Goal: Information Seeking & Learning: Learn about a topic

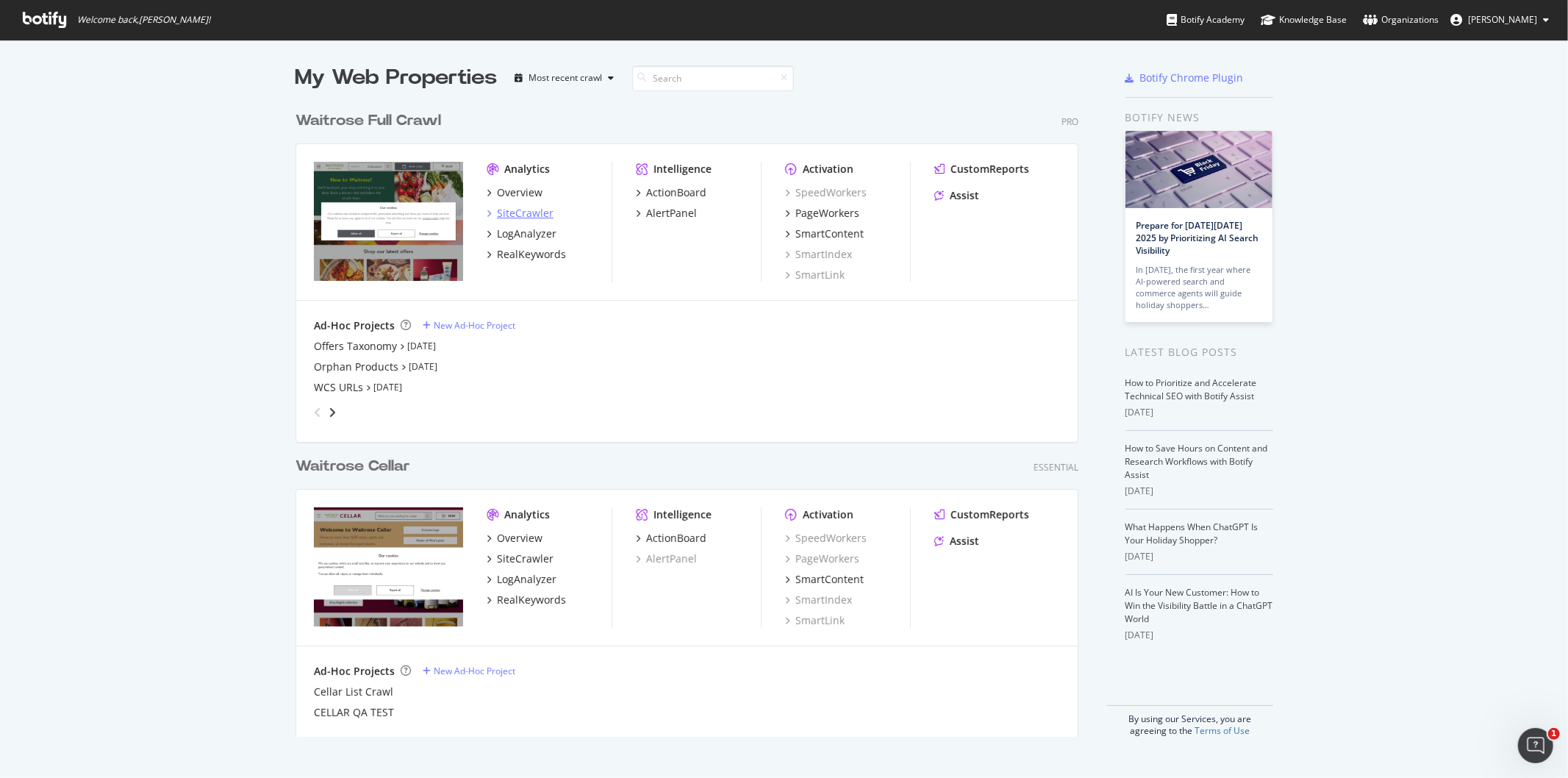
click at [497, 215] on div "SiteCrawler" at bounding box center [524, 213] width 56 height 14
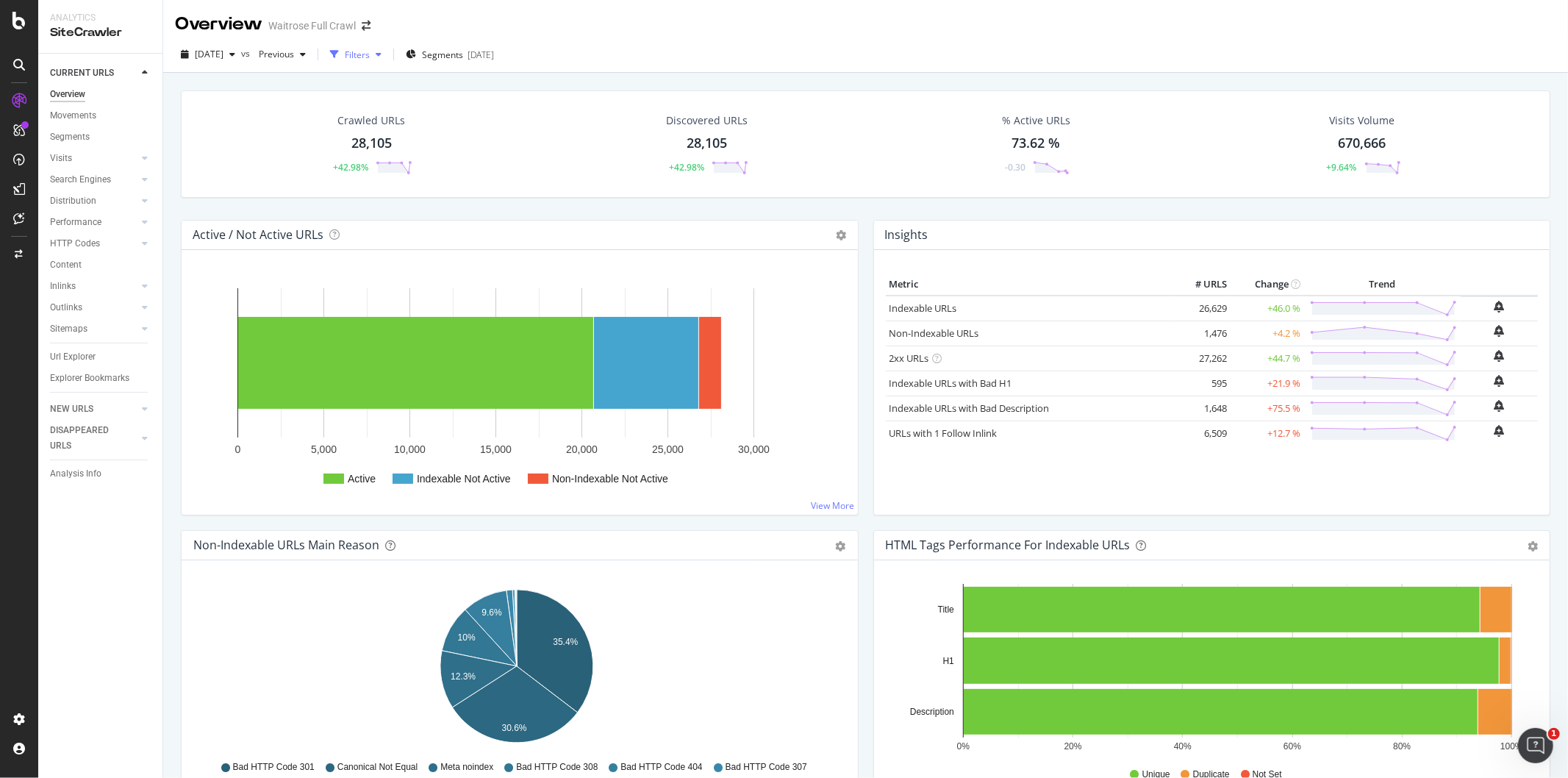
click at [370, 59] on div "Filters" at bounding box center [357, 54] width 25 height 12
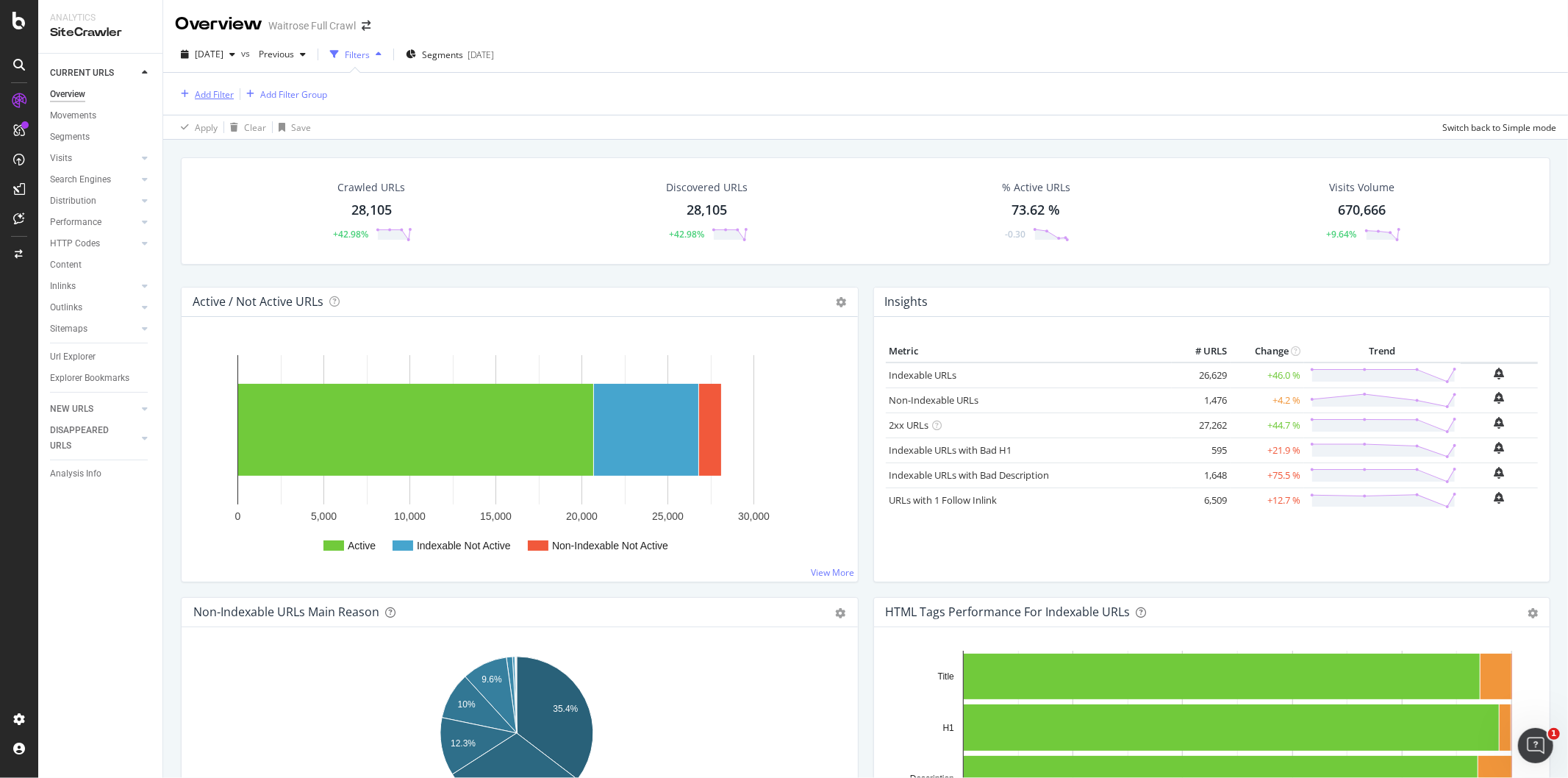
click at [200, 96] on div "Add Filter" at bounding box center [214, 94] width 39 height 12
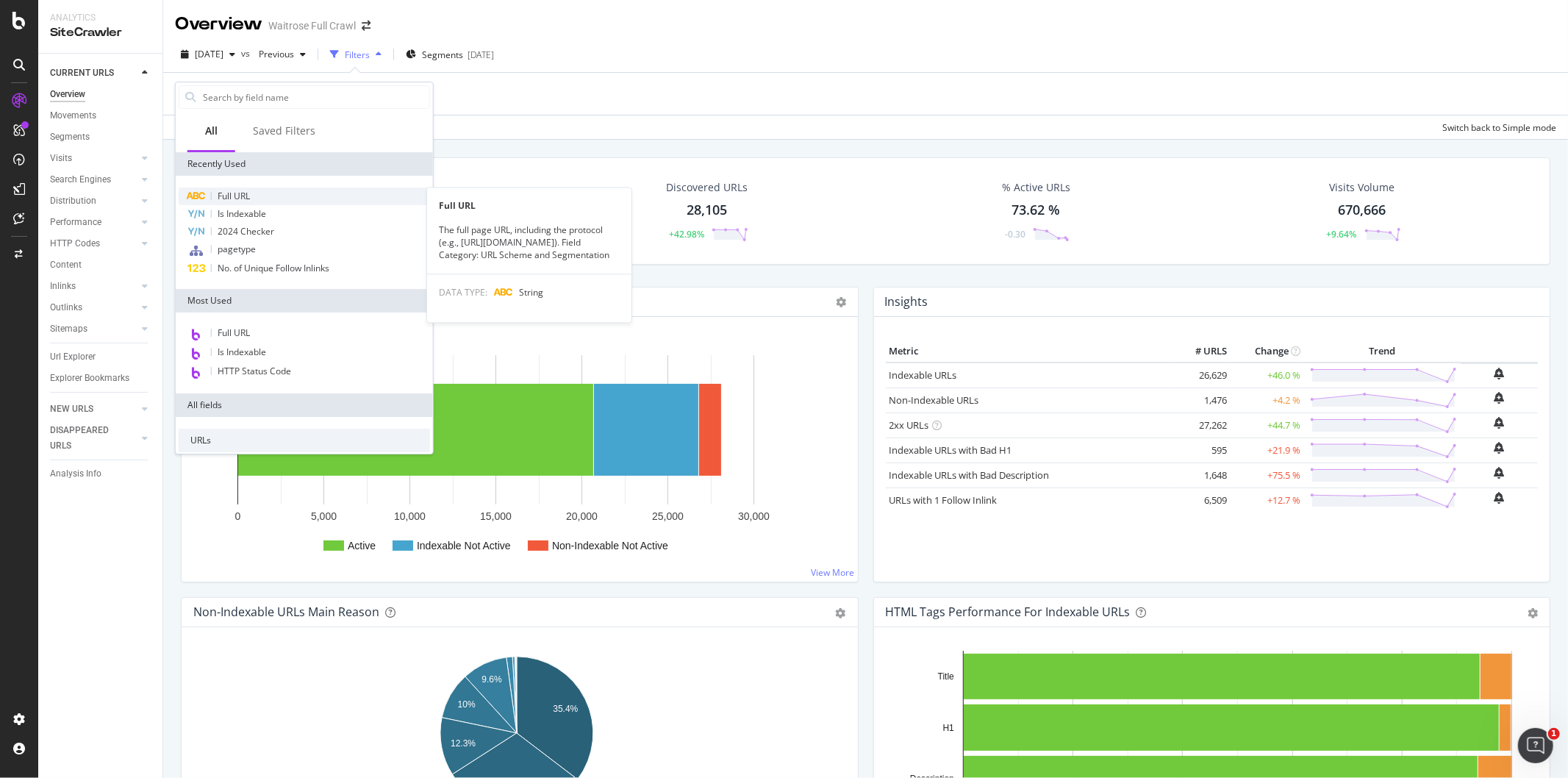
click at [235, 200] on span "Full URL" at bounding box center [234, 195] width 32 height 12
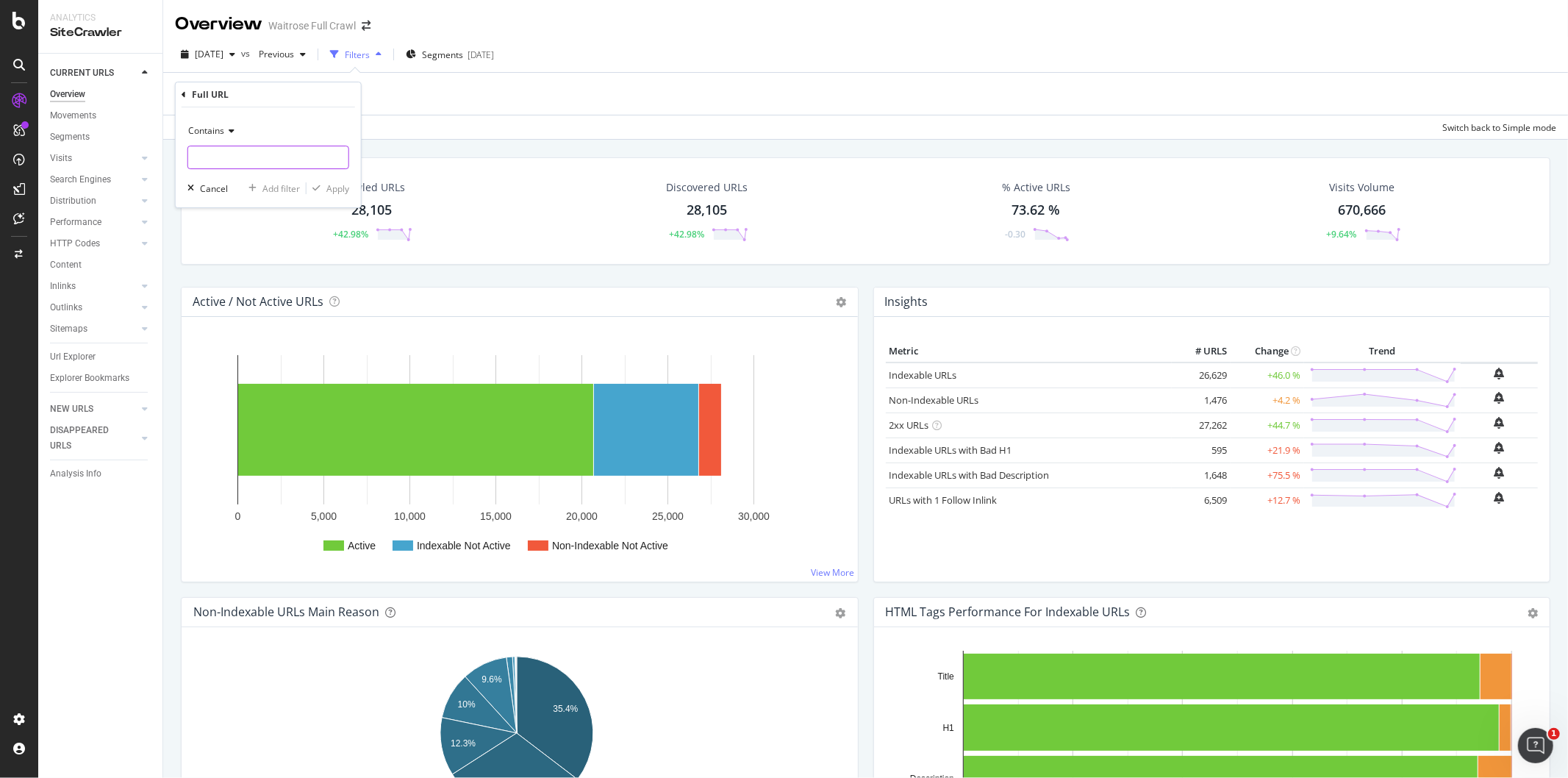
click at [229, 147] on input "text" at bounding box center [268, 157] width 160 height 24
click at [202, 156] on input "sts" at bounding box center [257, 157] width 139 height 24
type input "srs"
click at [331, 189] on div "Apply" at bounding box center [337, 188] width 23 height 12
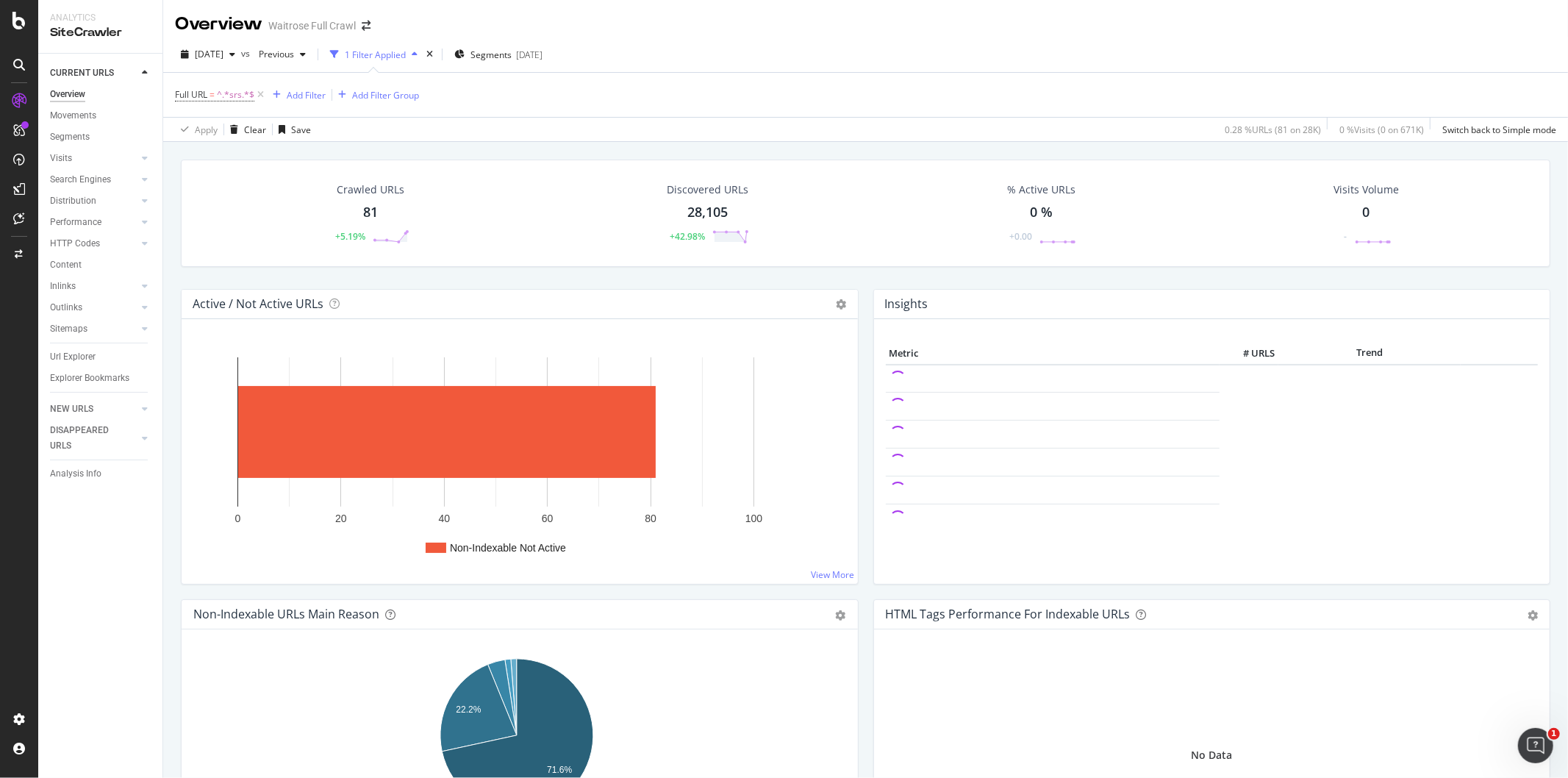
click at [365, 221] on div "81" at bounding box center [371, 213] width 14 height 19
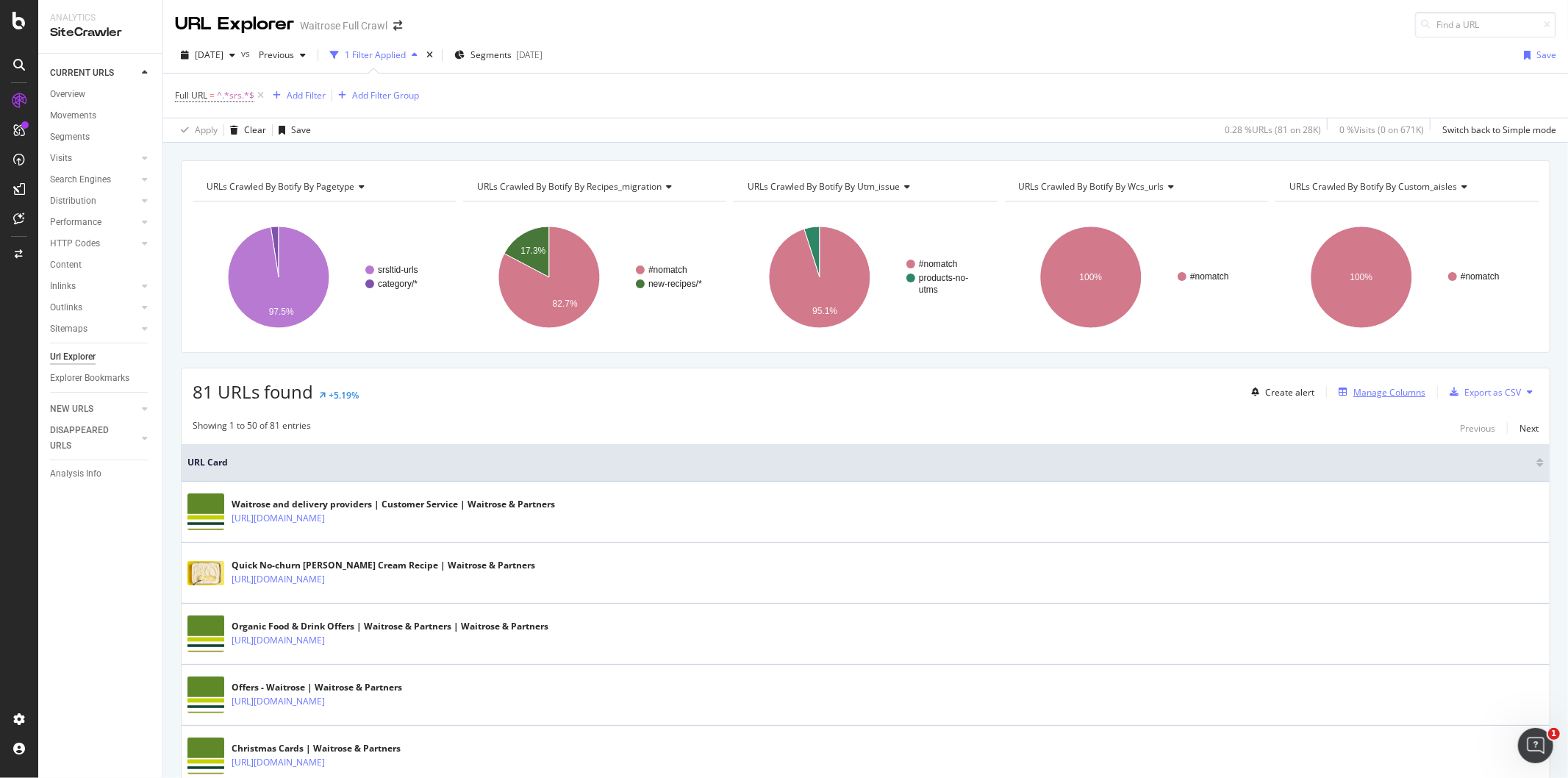
click at [1375, 398] on div "Manage Columns" at bounding box center [1389, 392] width 72 height 12
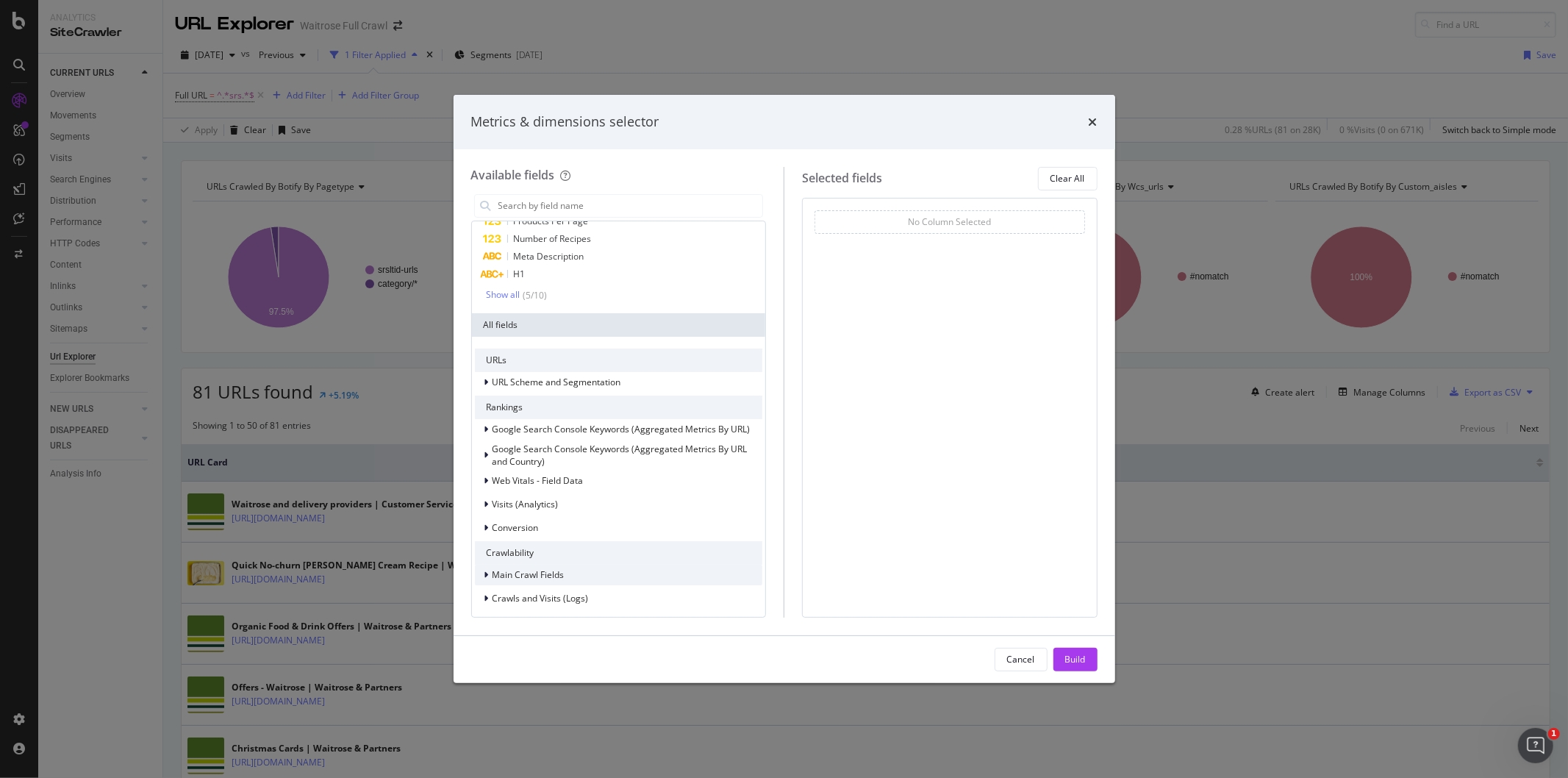
scroll to position [163, 0]
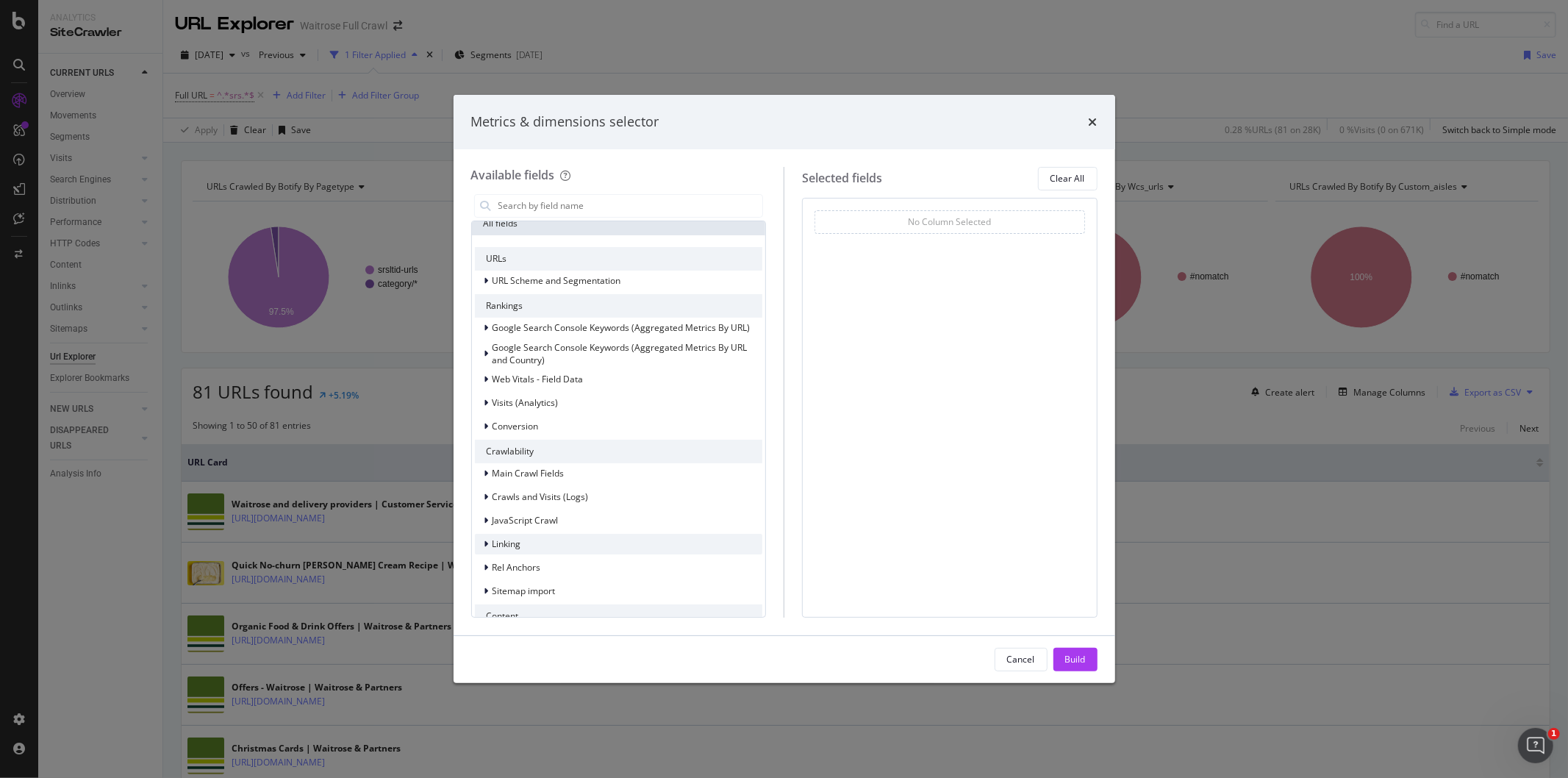
click at [525, 539] on div "Linking" at bounding box center [619, 544] width 288 height 21
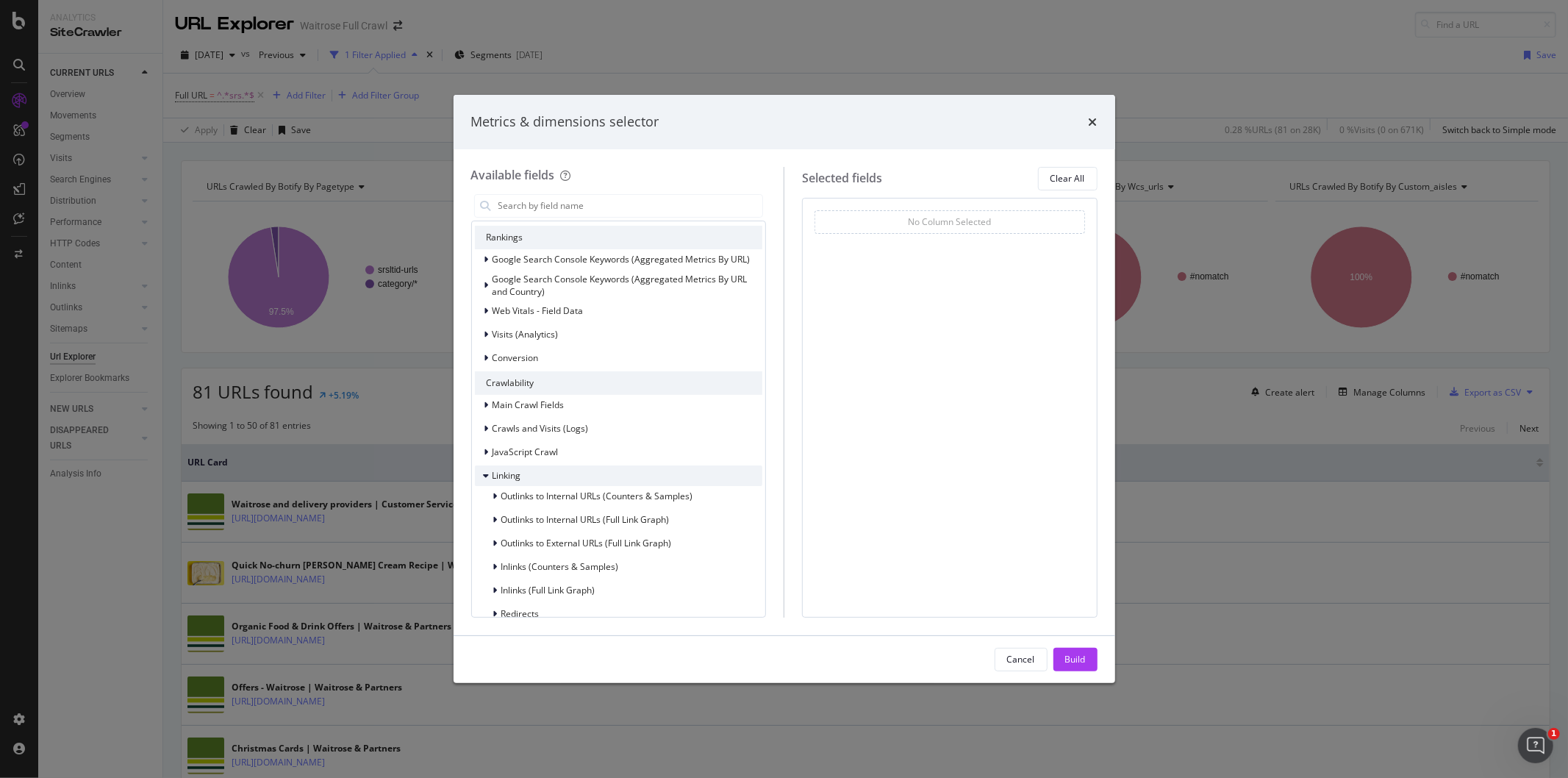
scroll to position [326, 0]
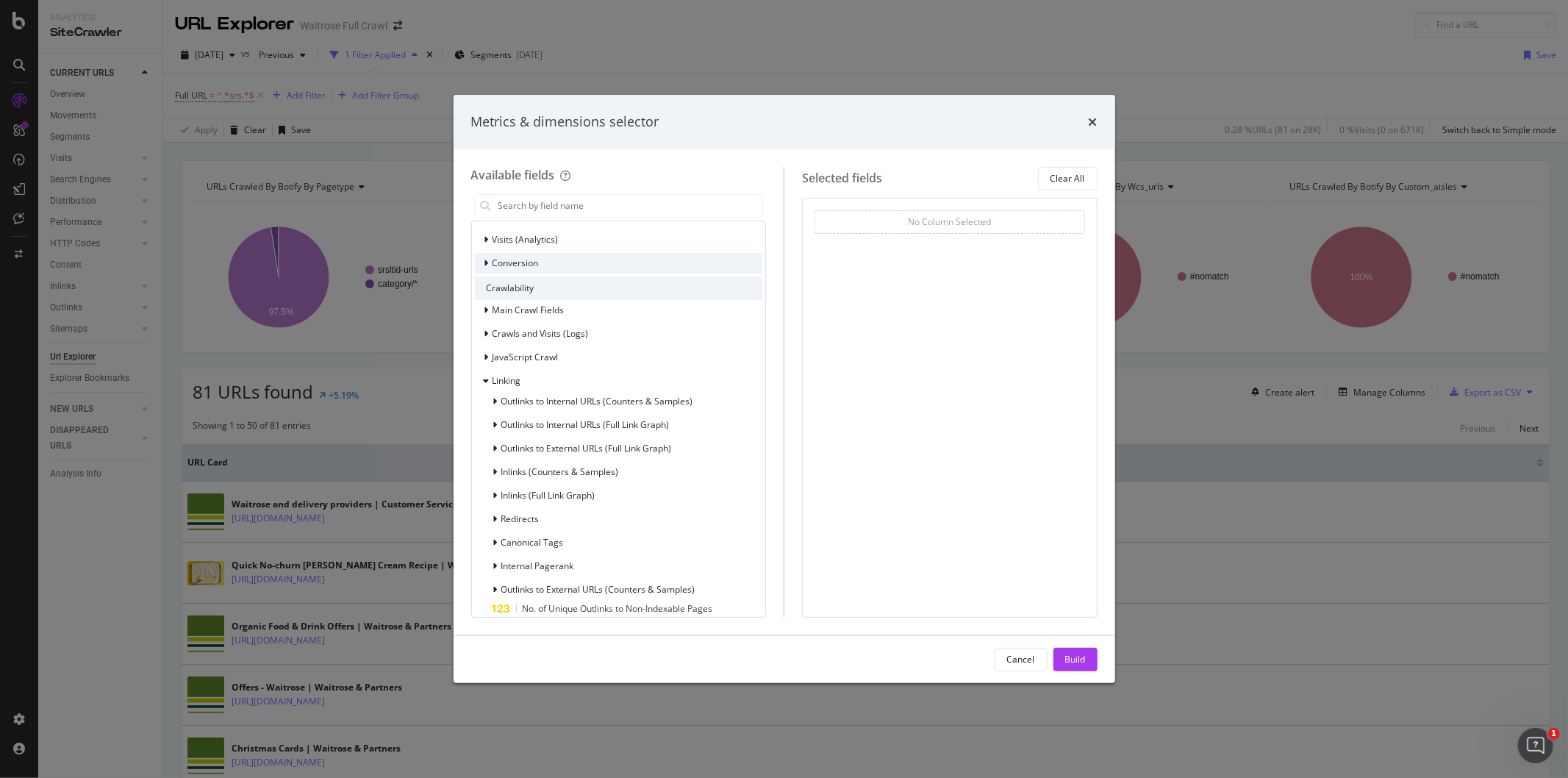
click at [517, 260] on span "Conversion" at bounding box center [516, 262] width 47 height 12
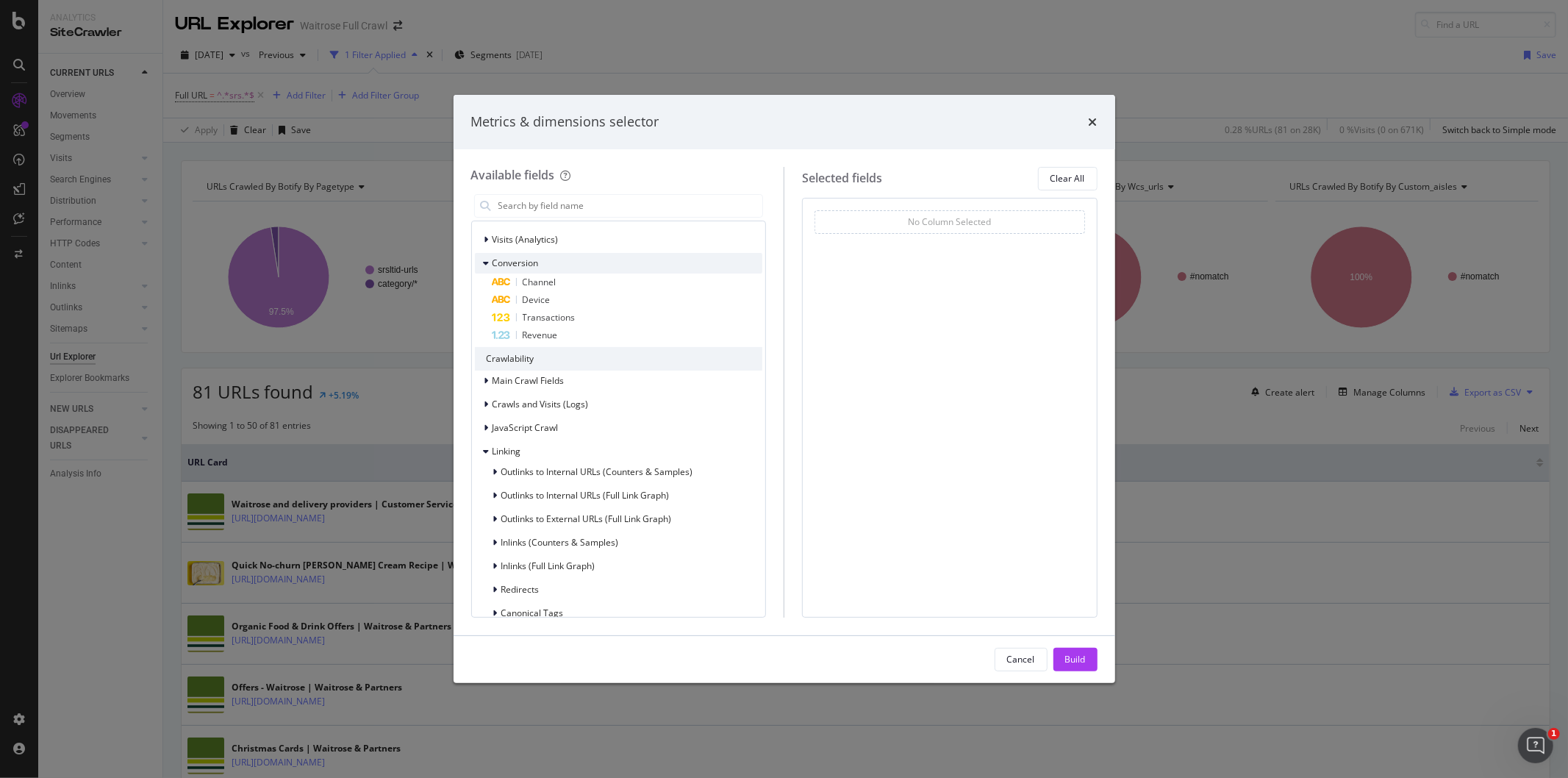
click at [517, 260] on span "Conversion" at bounding box center [516, 262] width 47 height 12
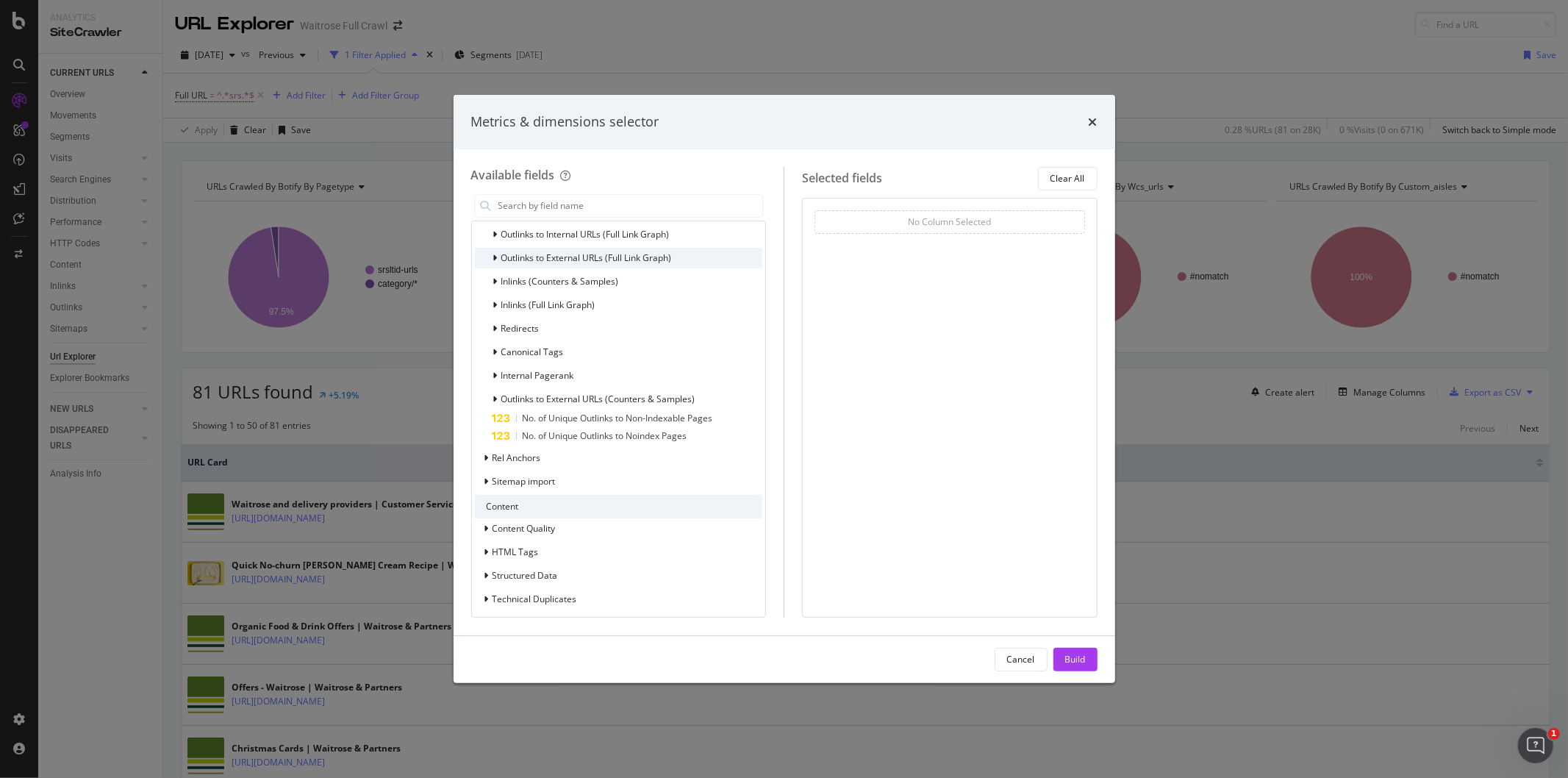
scroll to position [591, 0]
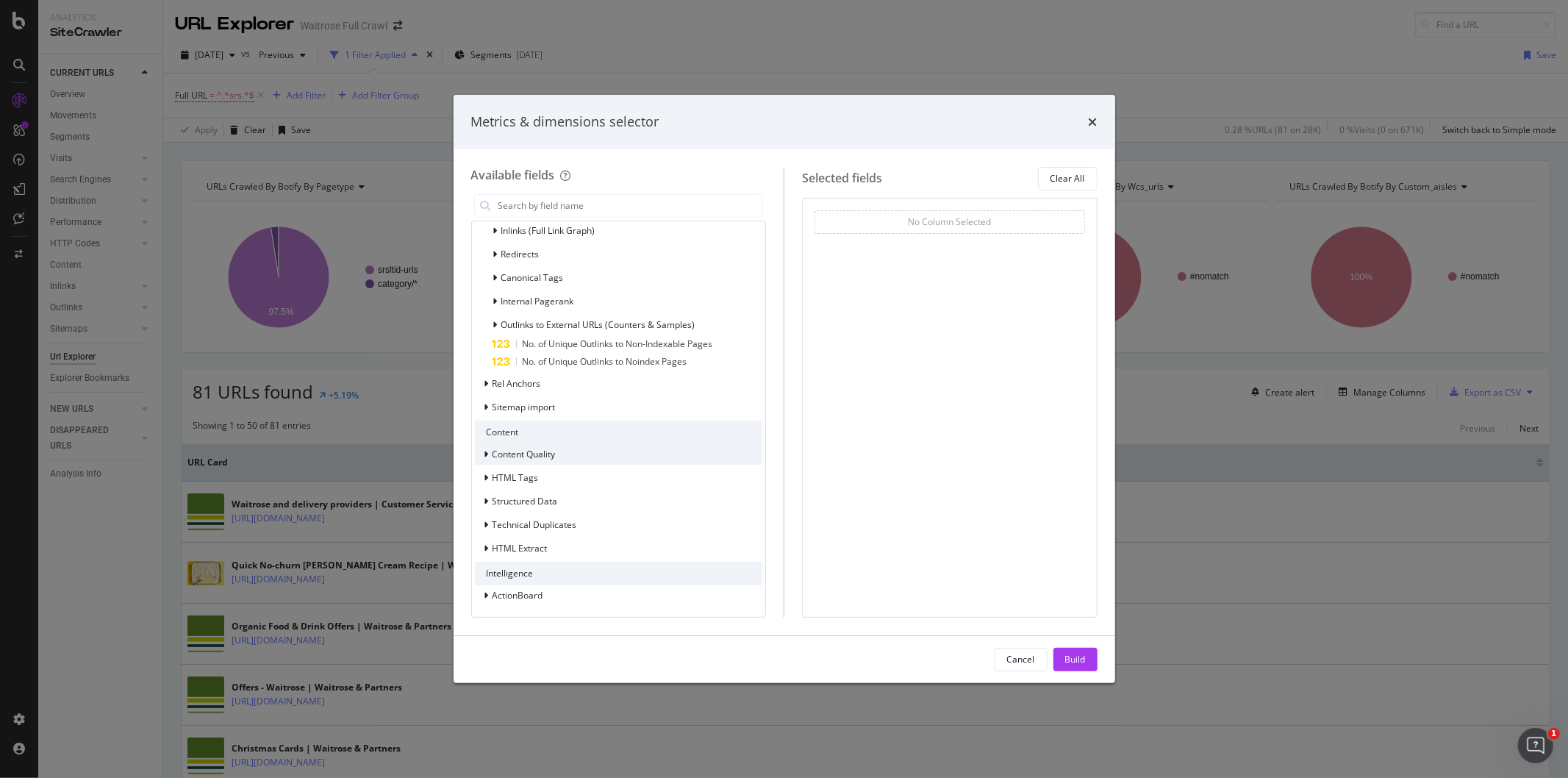
click at [521, 454] on span "Content Quality" at bounding box center [524, 454] width 63 height 12
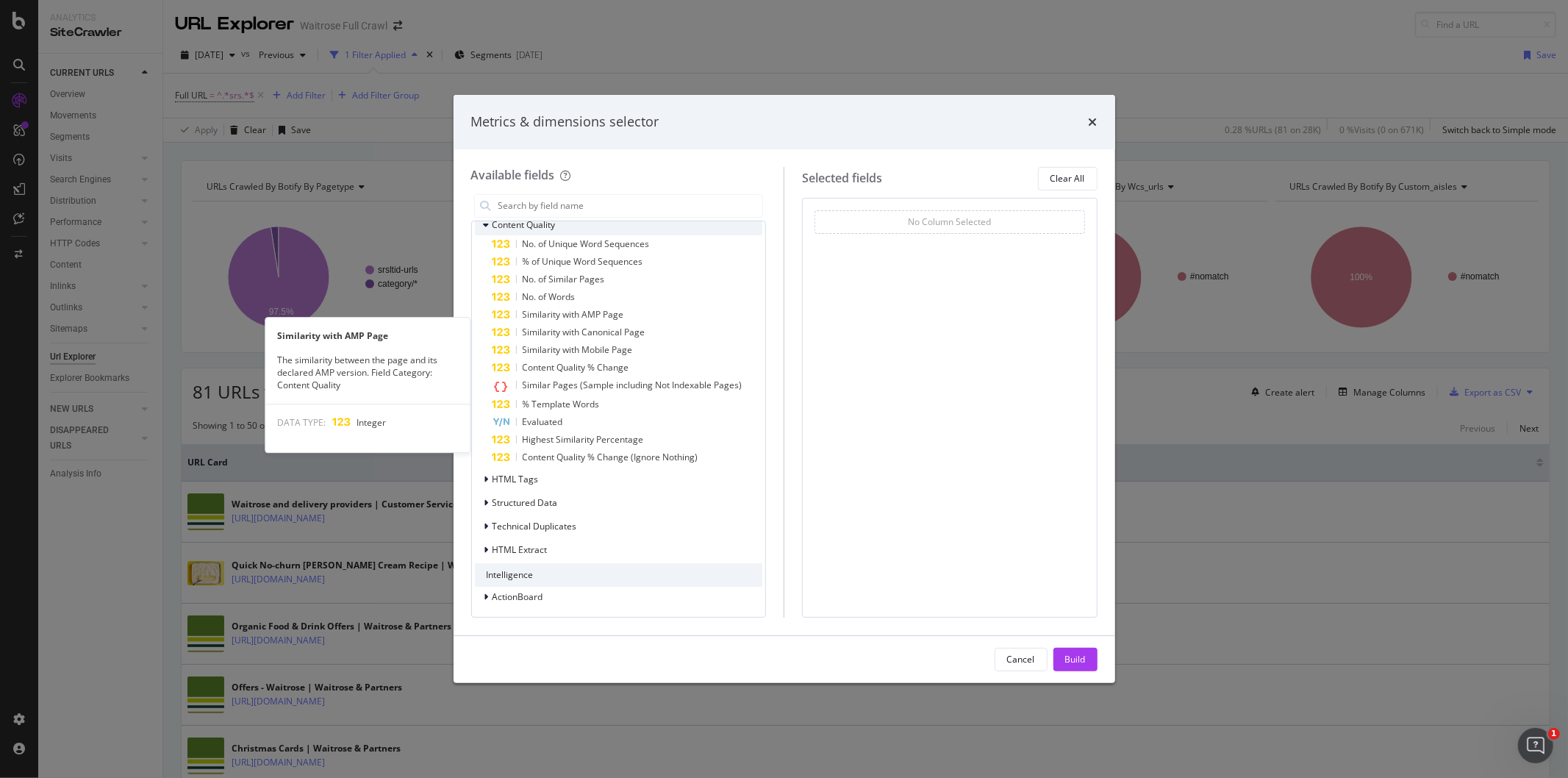
scroll to position [822, 0]
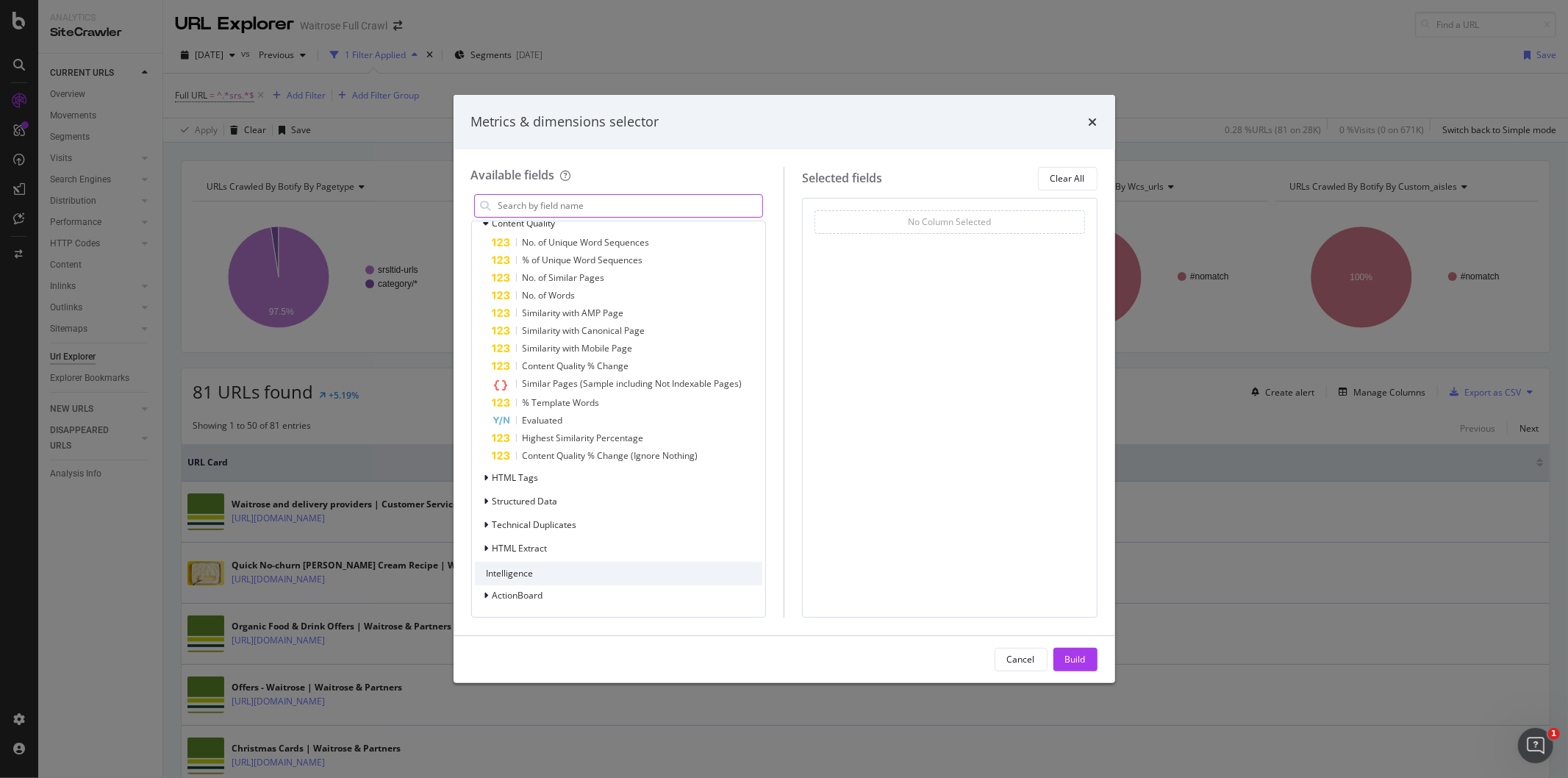
click at [544, 207] on input "modal" at bounding box center [629, 205] width 266 height 22
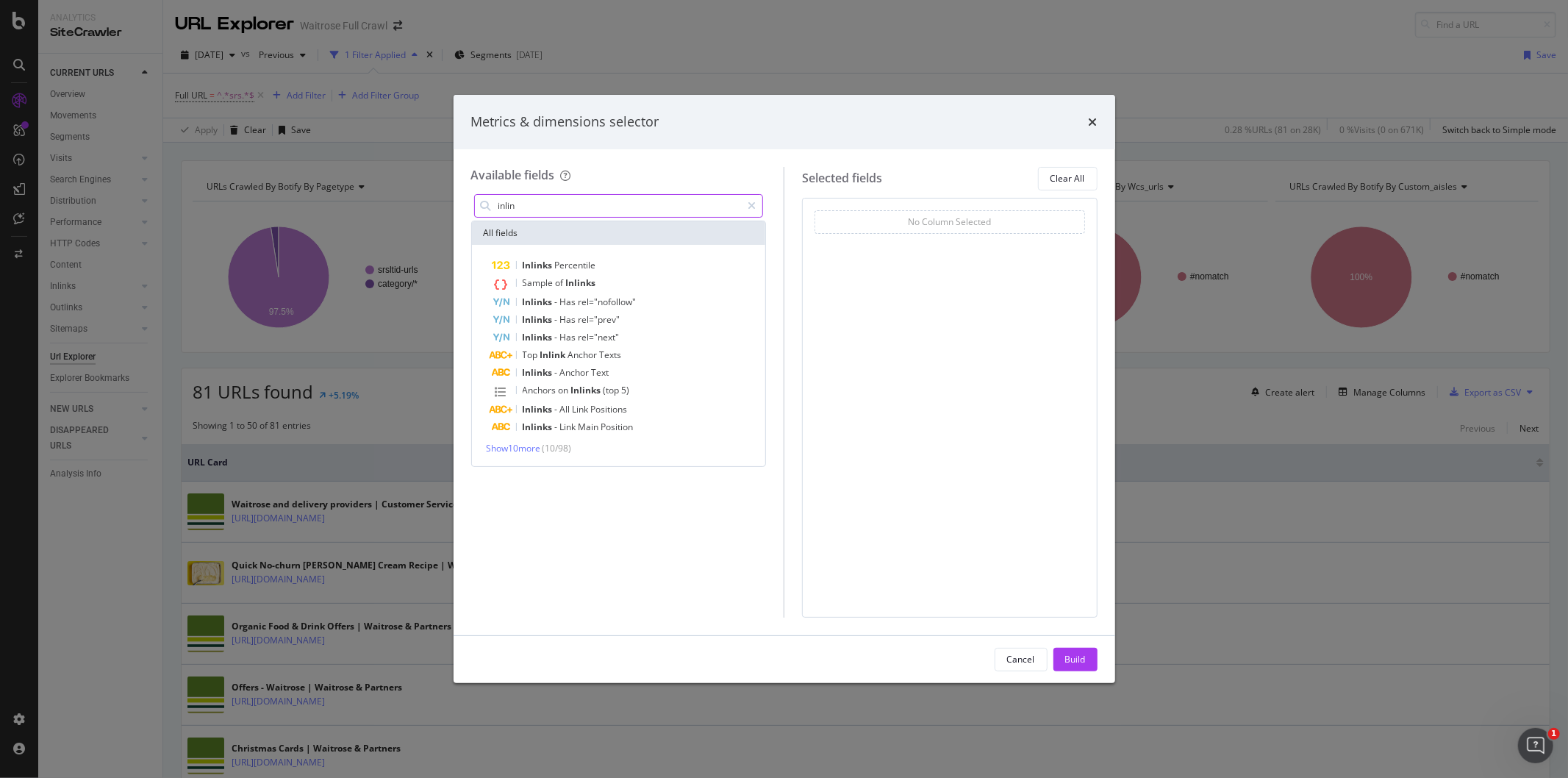
scroll to position [0, 0]
type input "inlin"
click at [523, 445] on span "Show 10 more" at bounding box center [513, 447] width 54 height 12
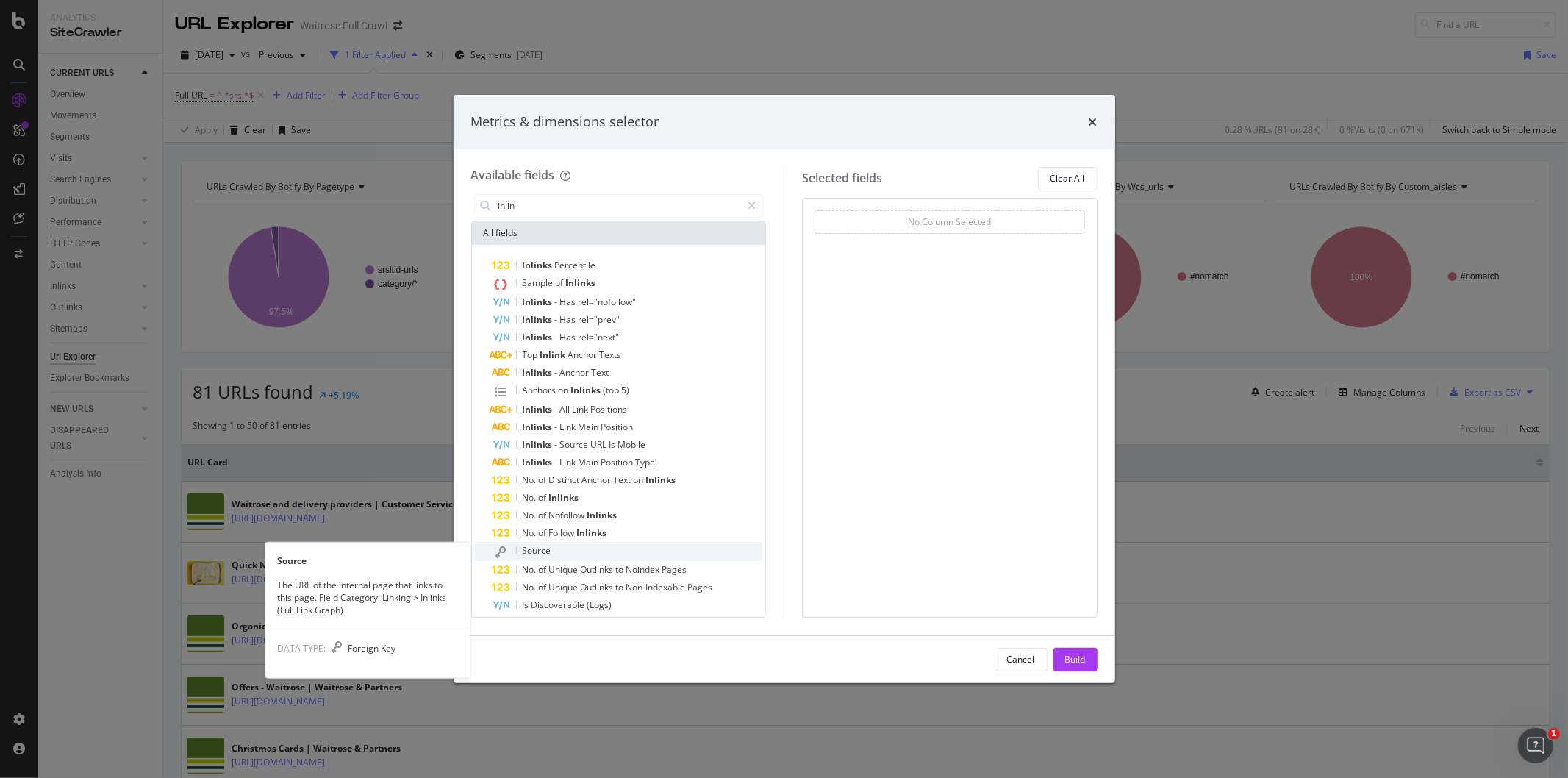
click at [547, 556] on div "Source" at bounding box center [537, 550] width 29 height 11
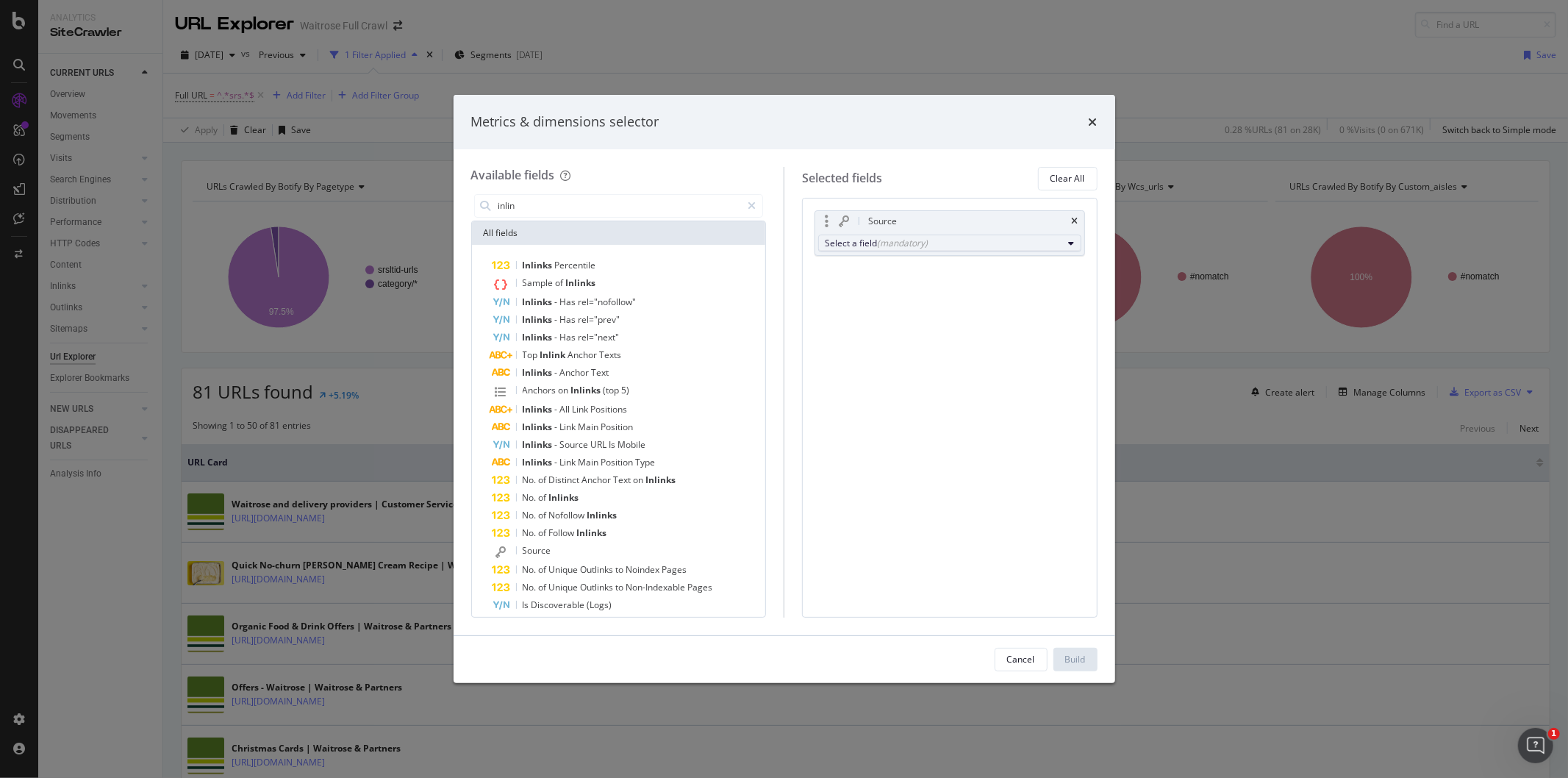
click at [878, 244] on div "(mandatory)" at bounding box center [902, 242] width 51 height 12
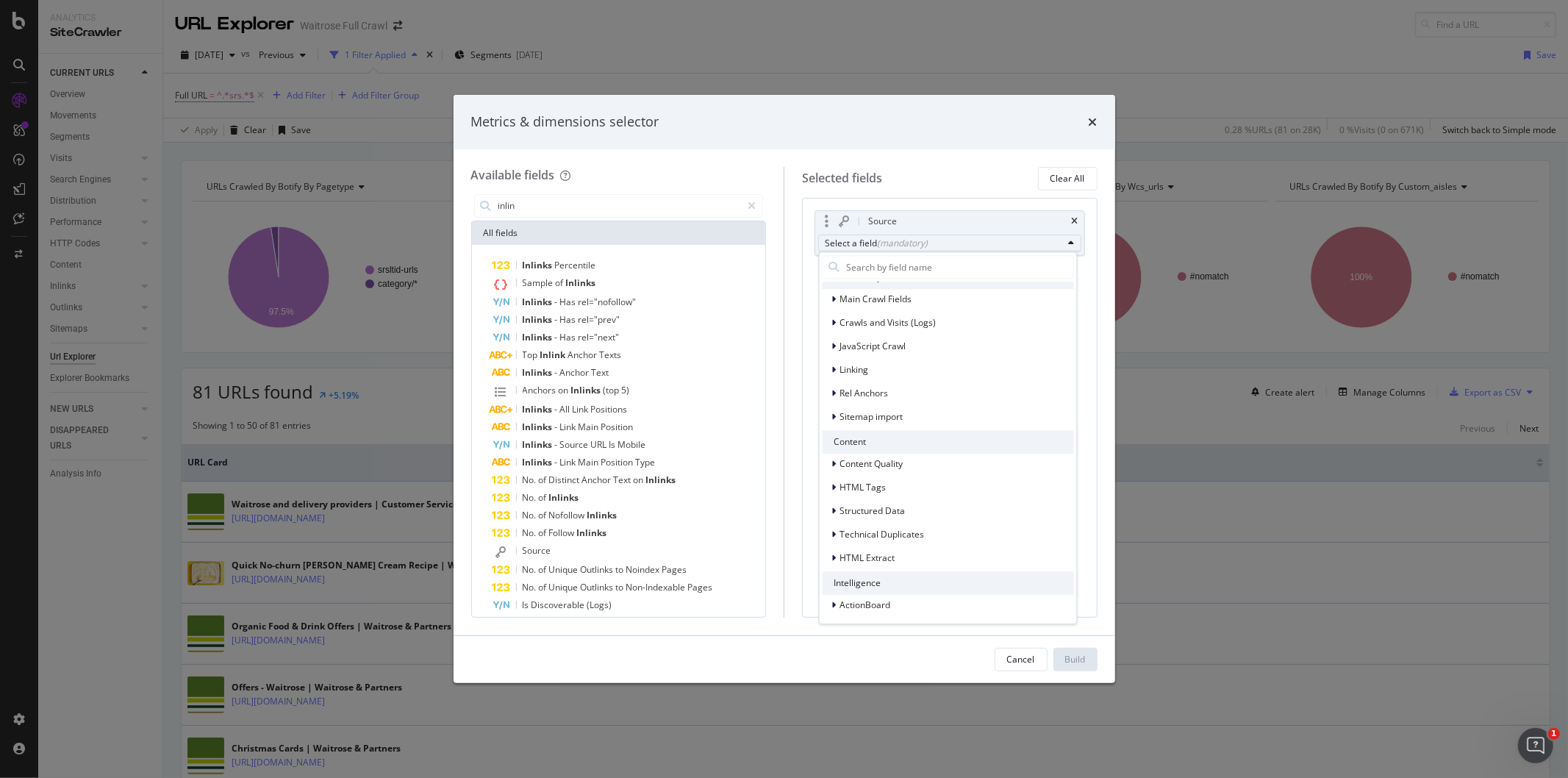
scroll to position [304, 0]
click at [894, 374] on div "Linking" at bounding box center [947, 367] width 252 height 21
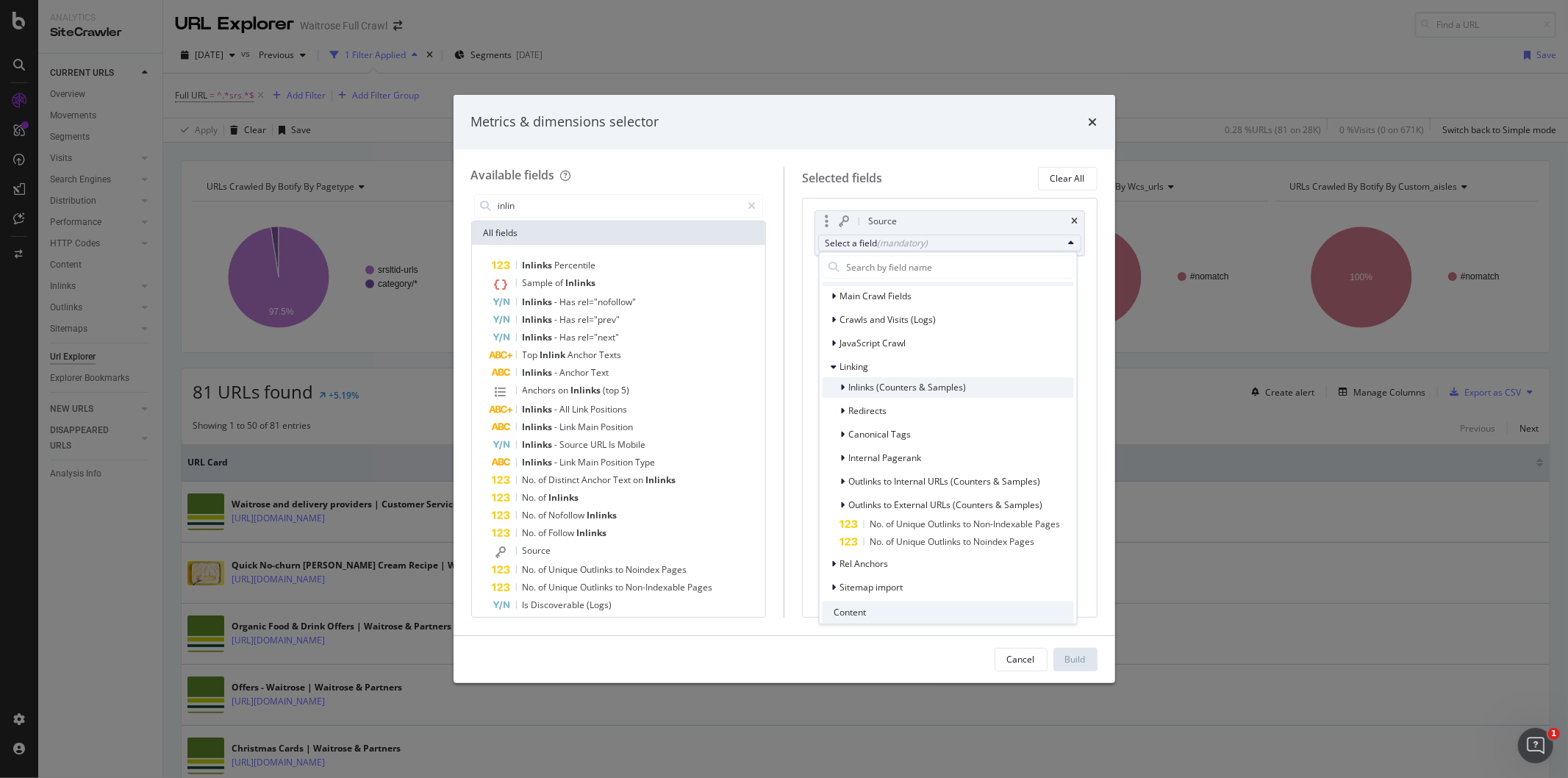
click at [923, 396] on div "Inlinks (Counters & Samples)" at bounding box center [947, 388] width 252 height 21
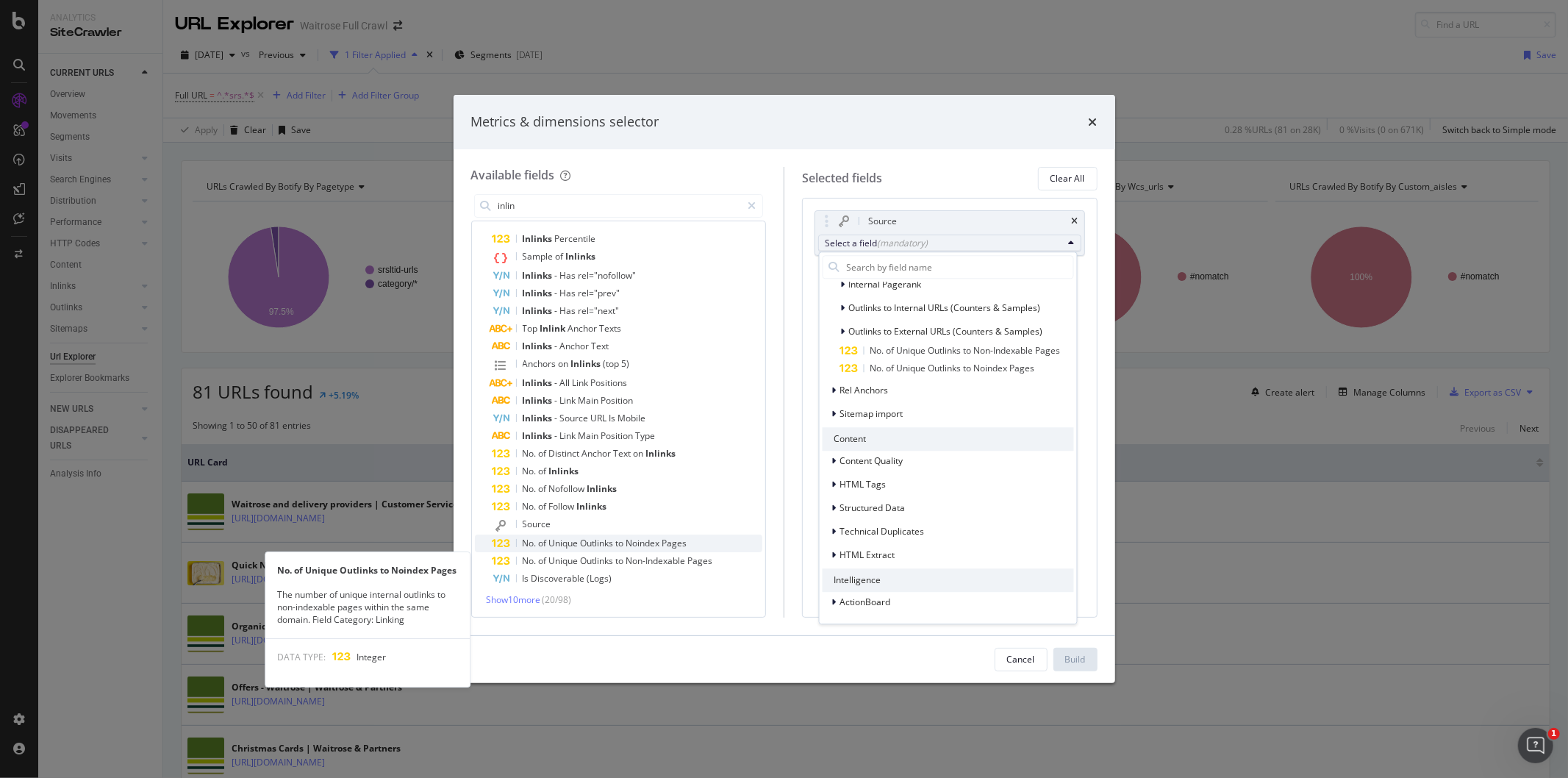
scroll to position [0, 0]
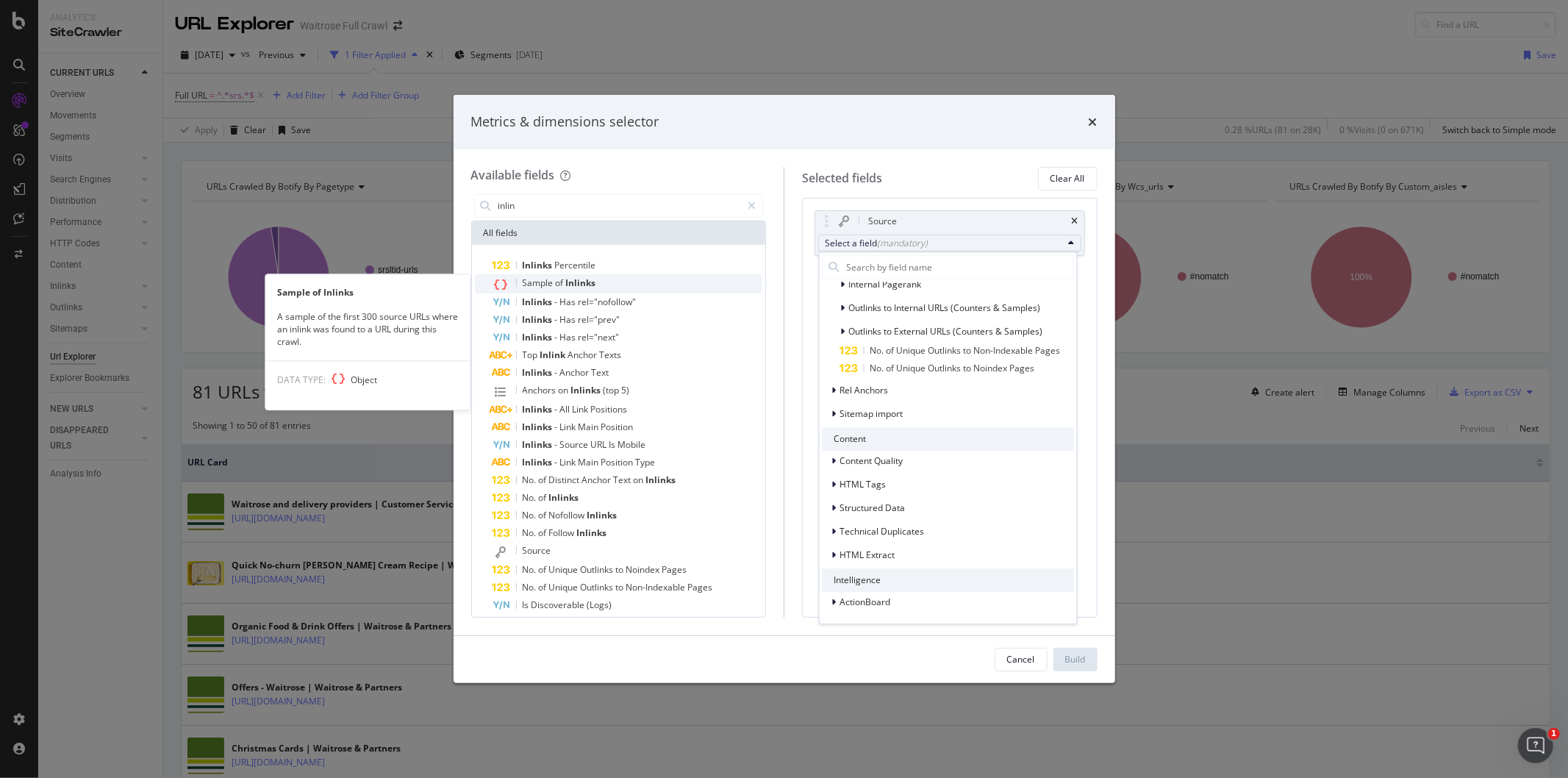
click at [585, 284] on span "Inlinks" at bounding box center [581, 282] width 31 height 12
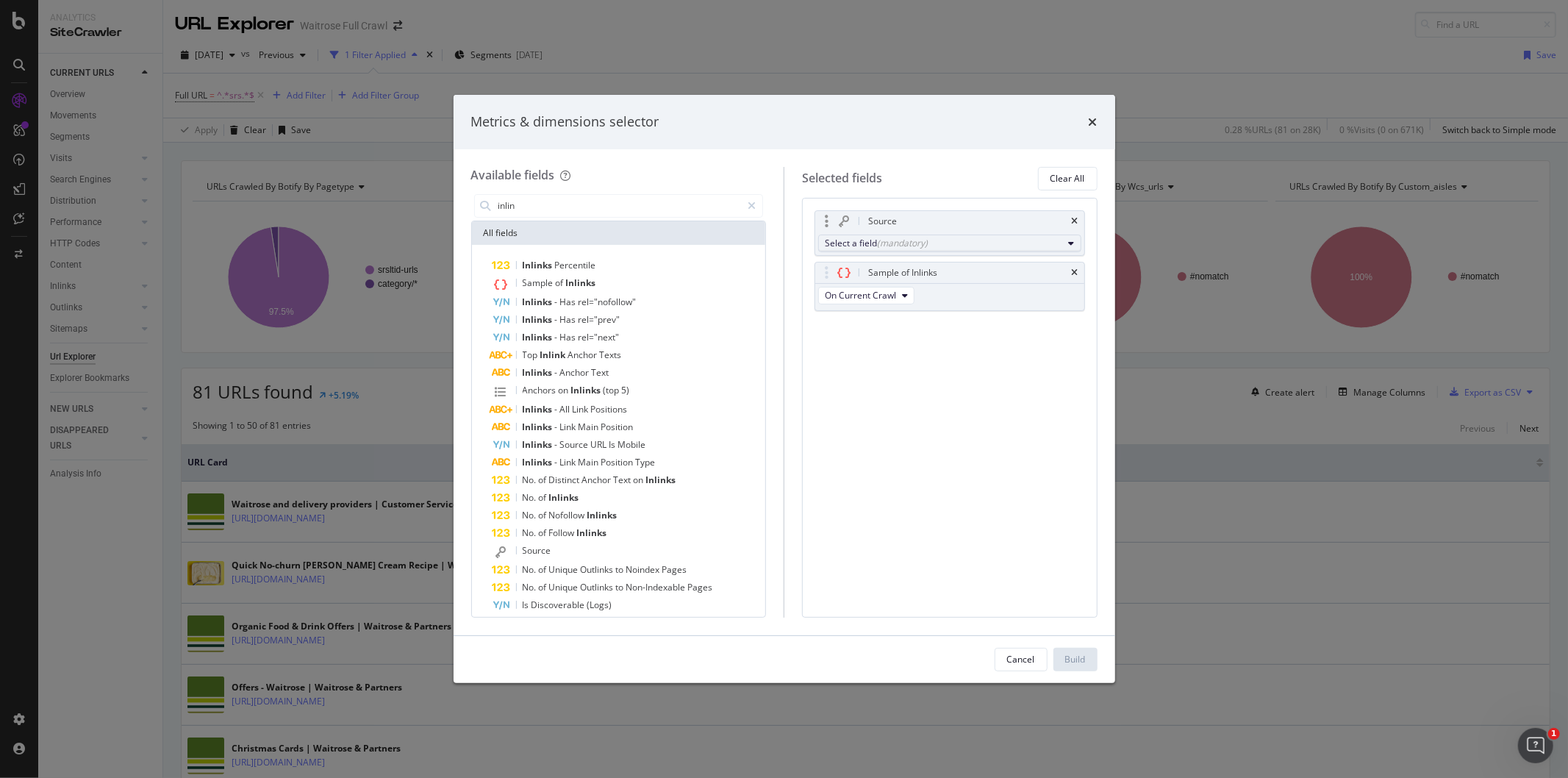
click at [1067, 243] on button "Select a field (mandatory)" at bounding box center [949, 243] width 263 height 18
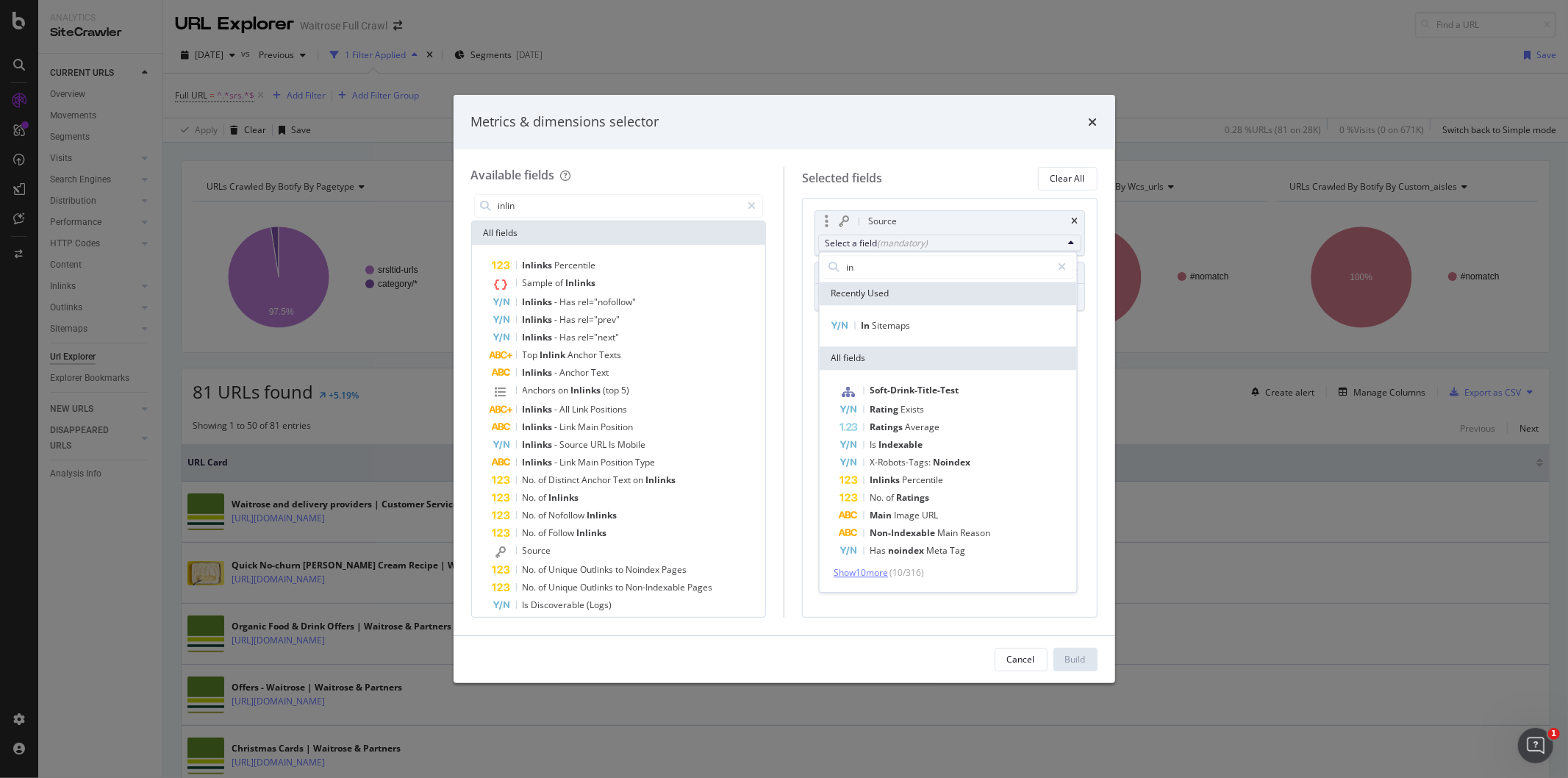
type input "in"
click at [882, 570] on span "Show 10 more" at bounding box center [860, 572] width 54 height 12
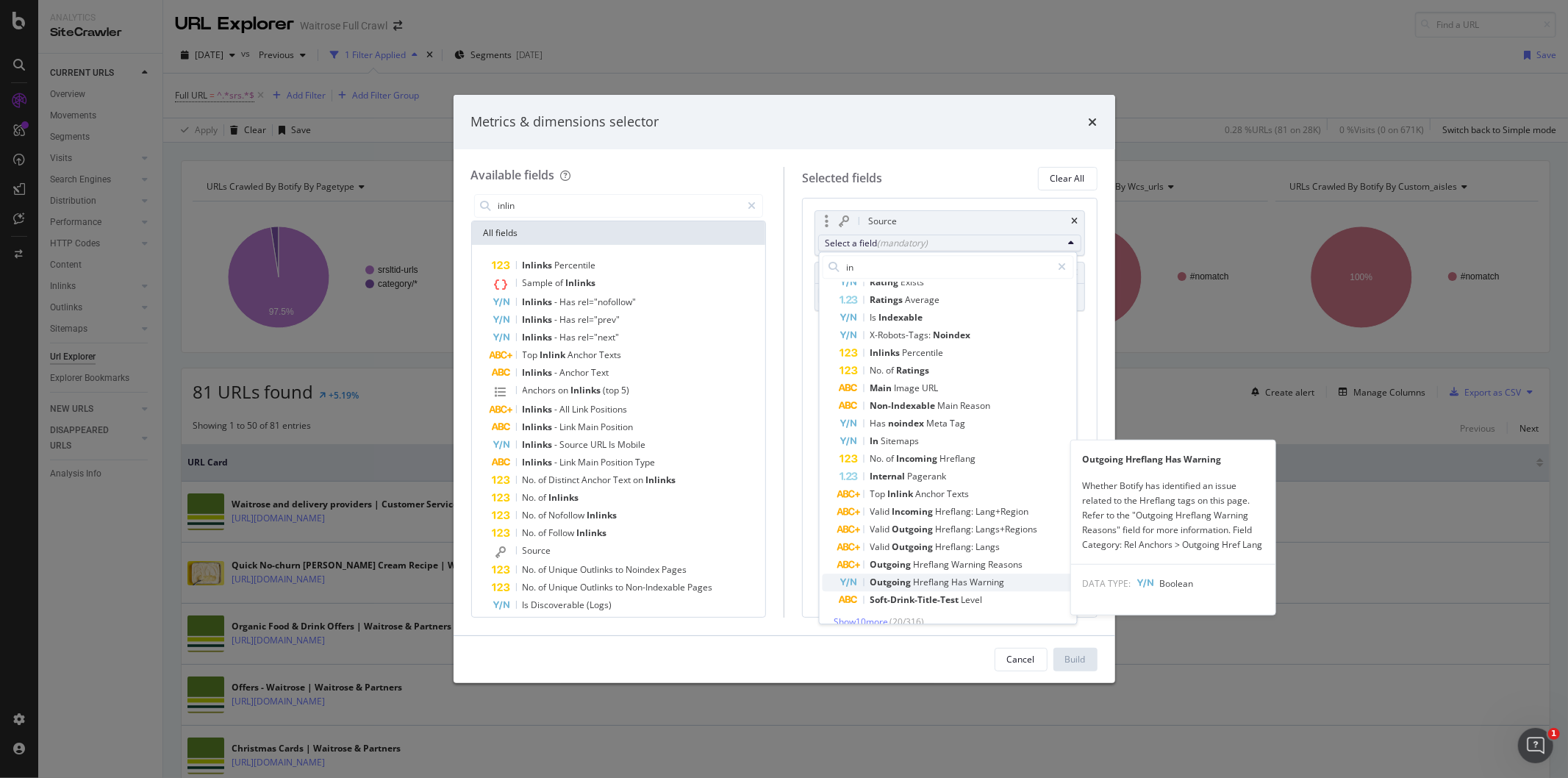
scroll to position [144, 0]
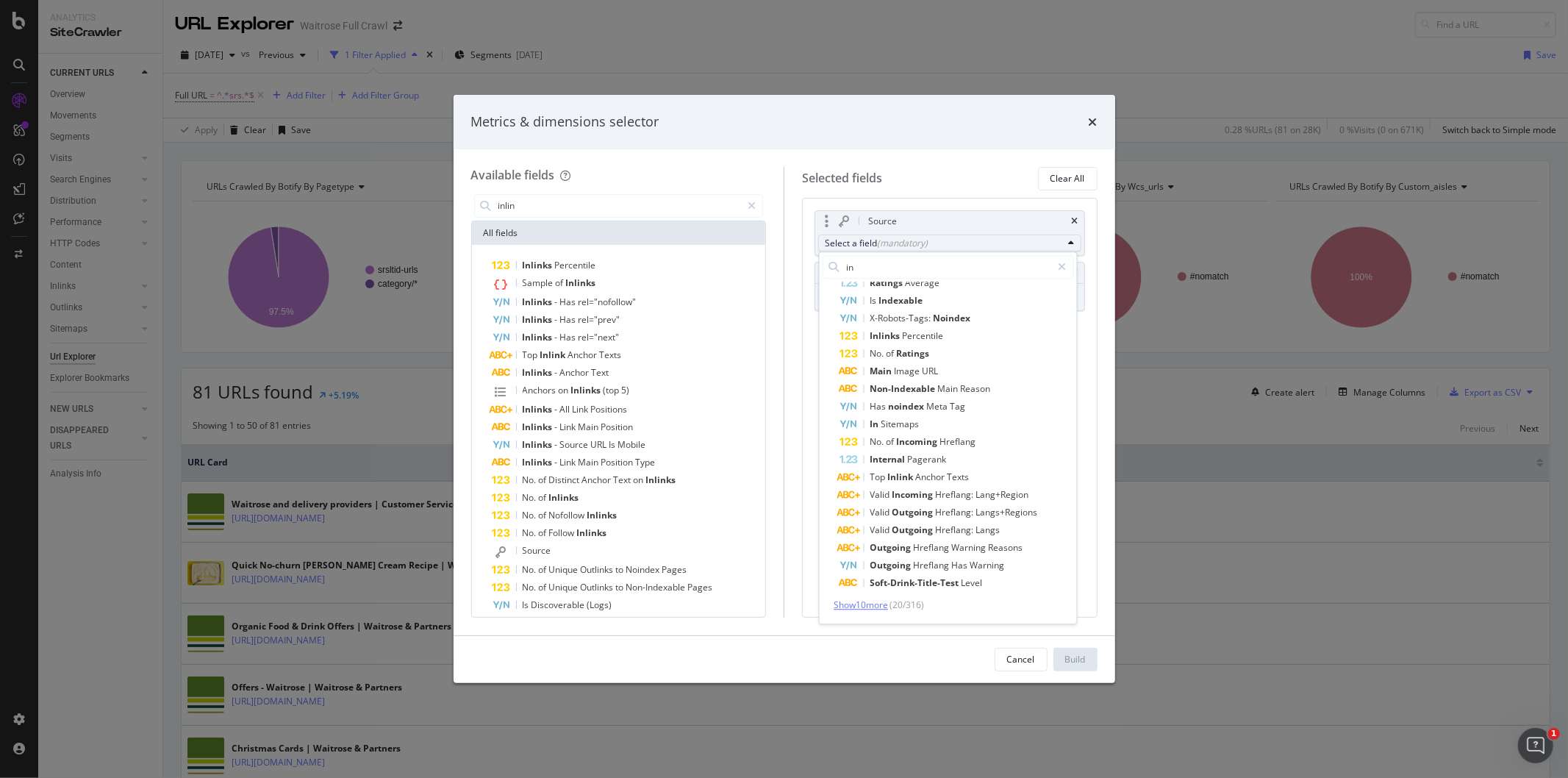
click at [877, 599] on span "Show 10 more" at bounding box center [860, 604] width 54 height 12
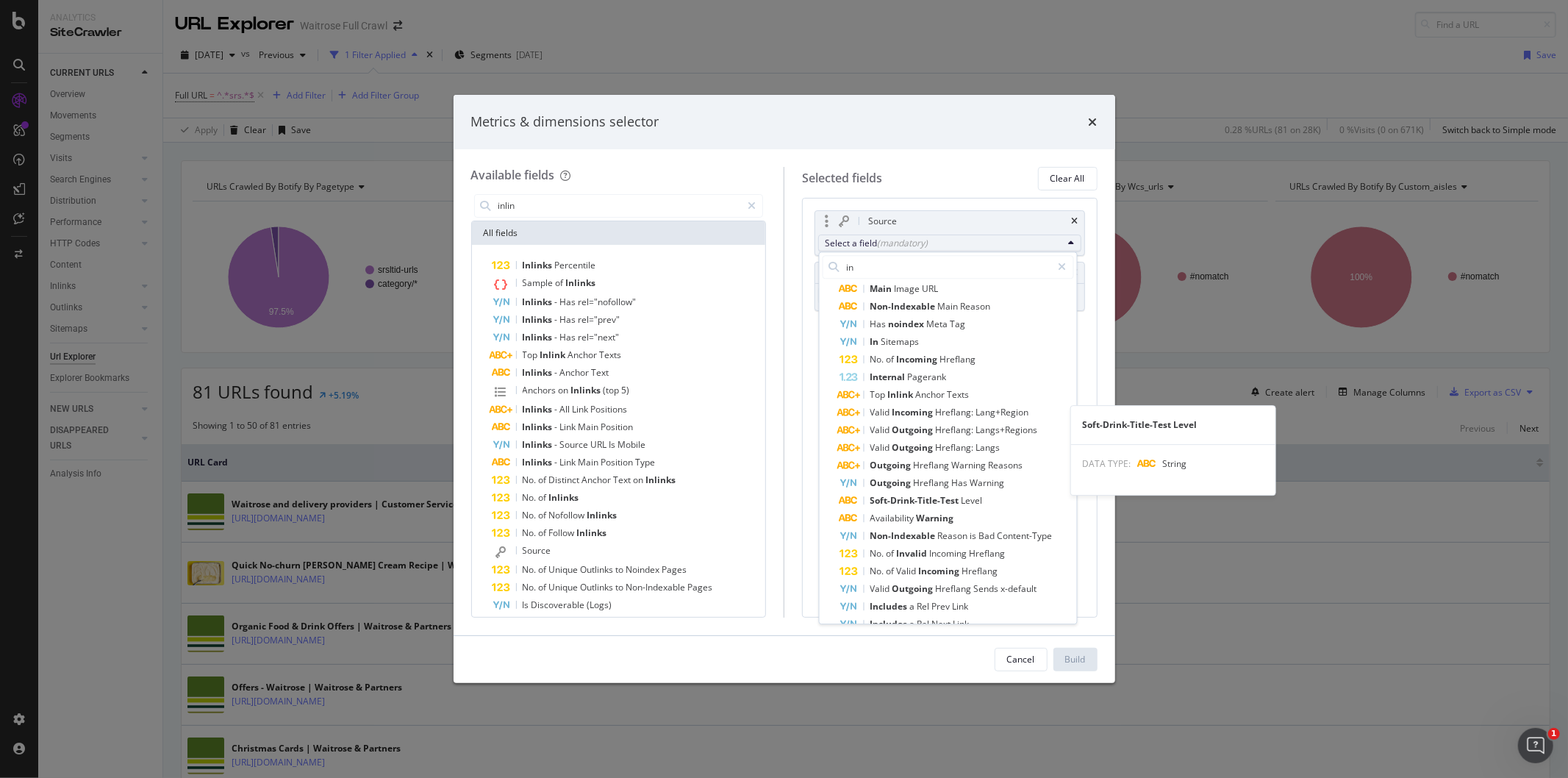
scroll to position [320, 0]
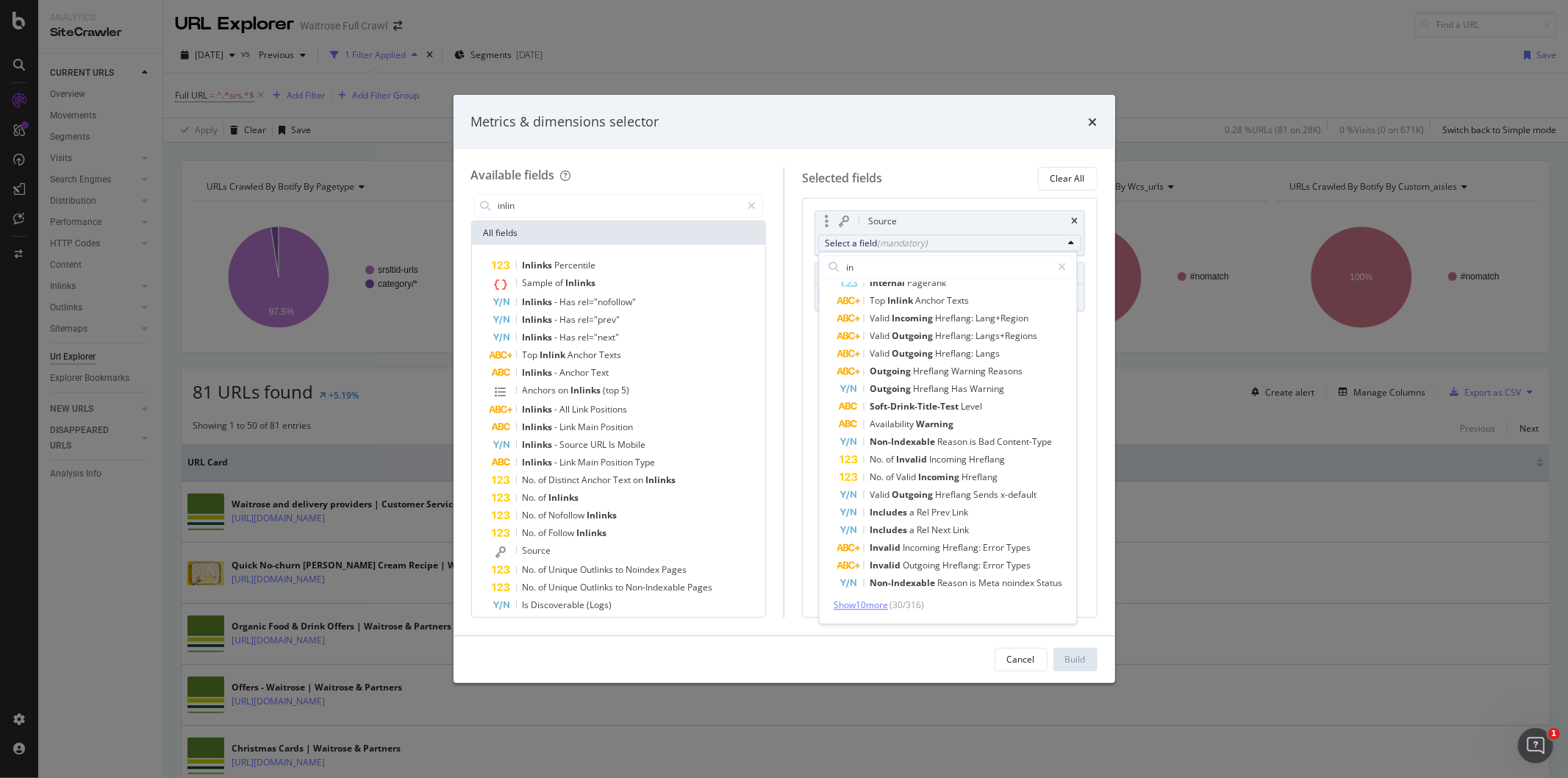
click at [885, 599] on span "Show 10 more" at bounding box center [860, 604] width 54 height 12
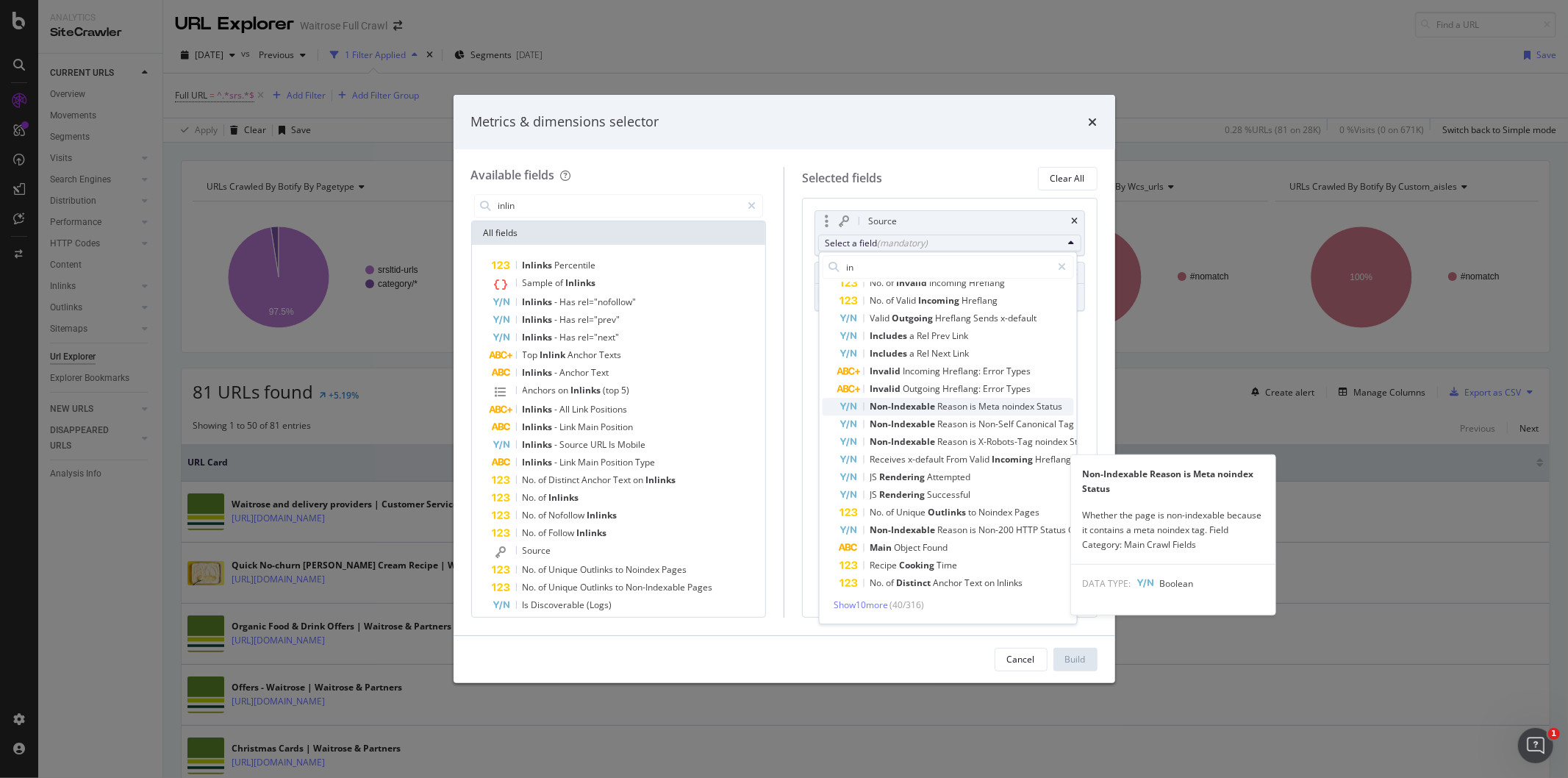
scroll to position [509, 0]
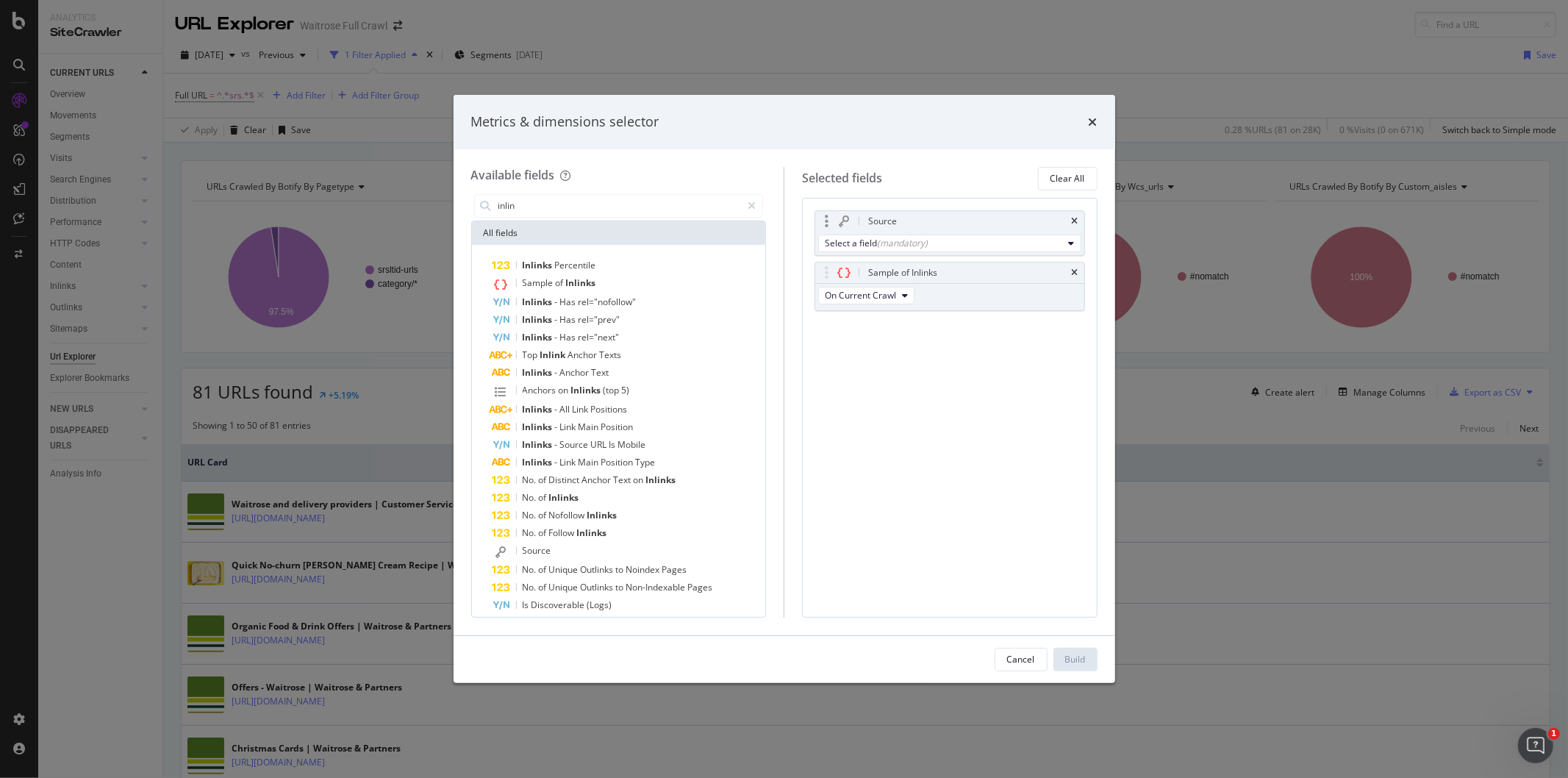
drag, startPoint x: 1066, startPoint y: 216, endPoint x: 1032, endPoint y: 323, distance: 112.3
click at [1067, 216] on div "Source" at bounding box center [967, 220] width 204 height 14
click at [1069, 214] on div "Source" at bounding box center [949, 221] width 269 height 21
click at [1077, 219] on icon "times" at bounding box center [1074, 220] width 7 height 9
click at [1089, 663] on button "Build" at bounding box center [1075, 659] width 44 height 24
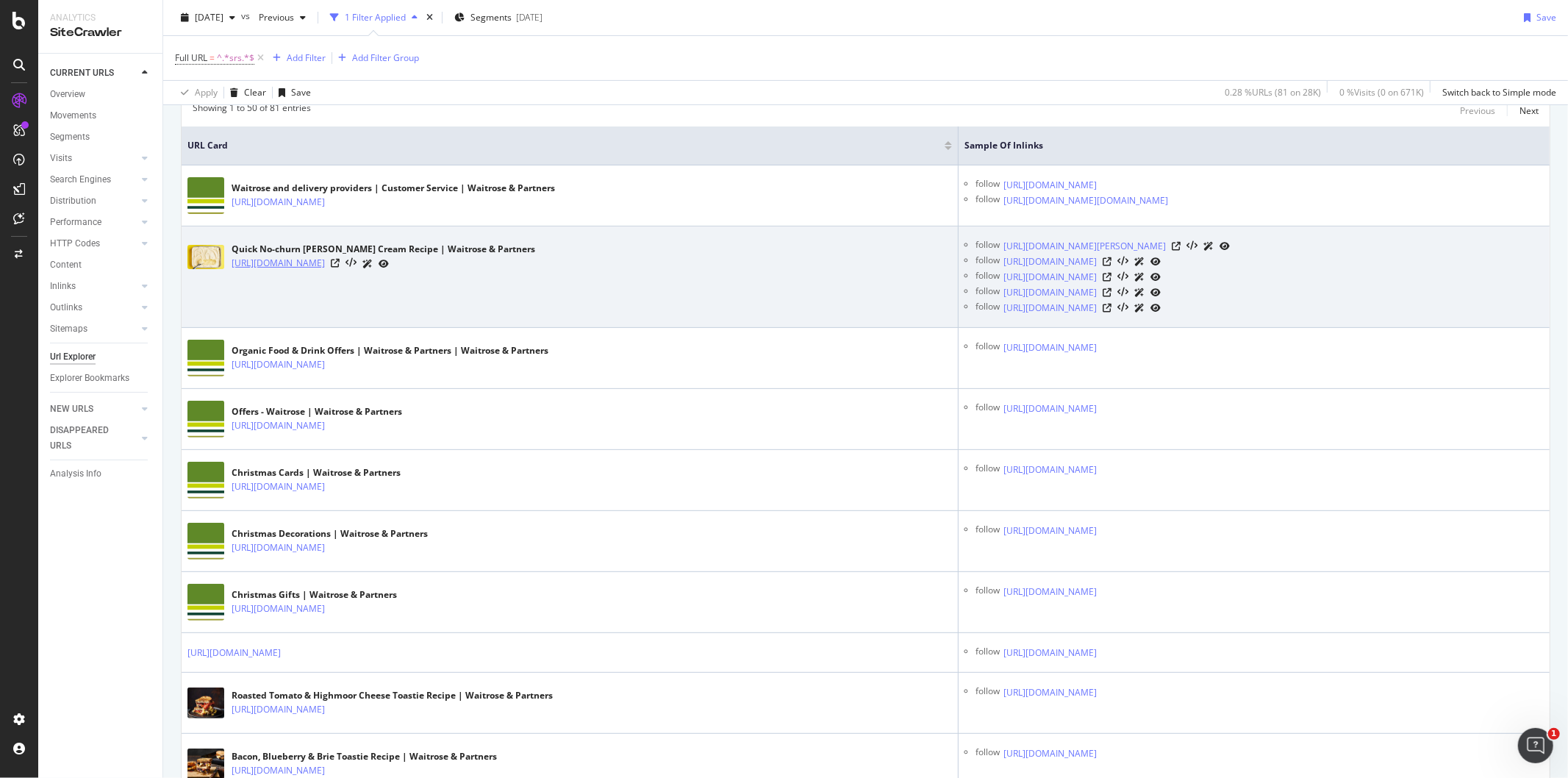
scroll to position [571, 0]
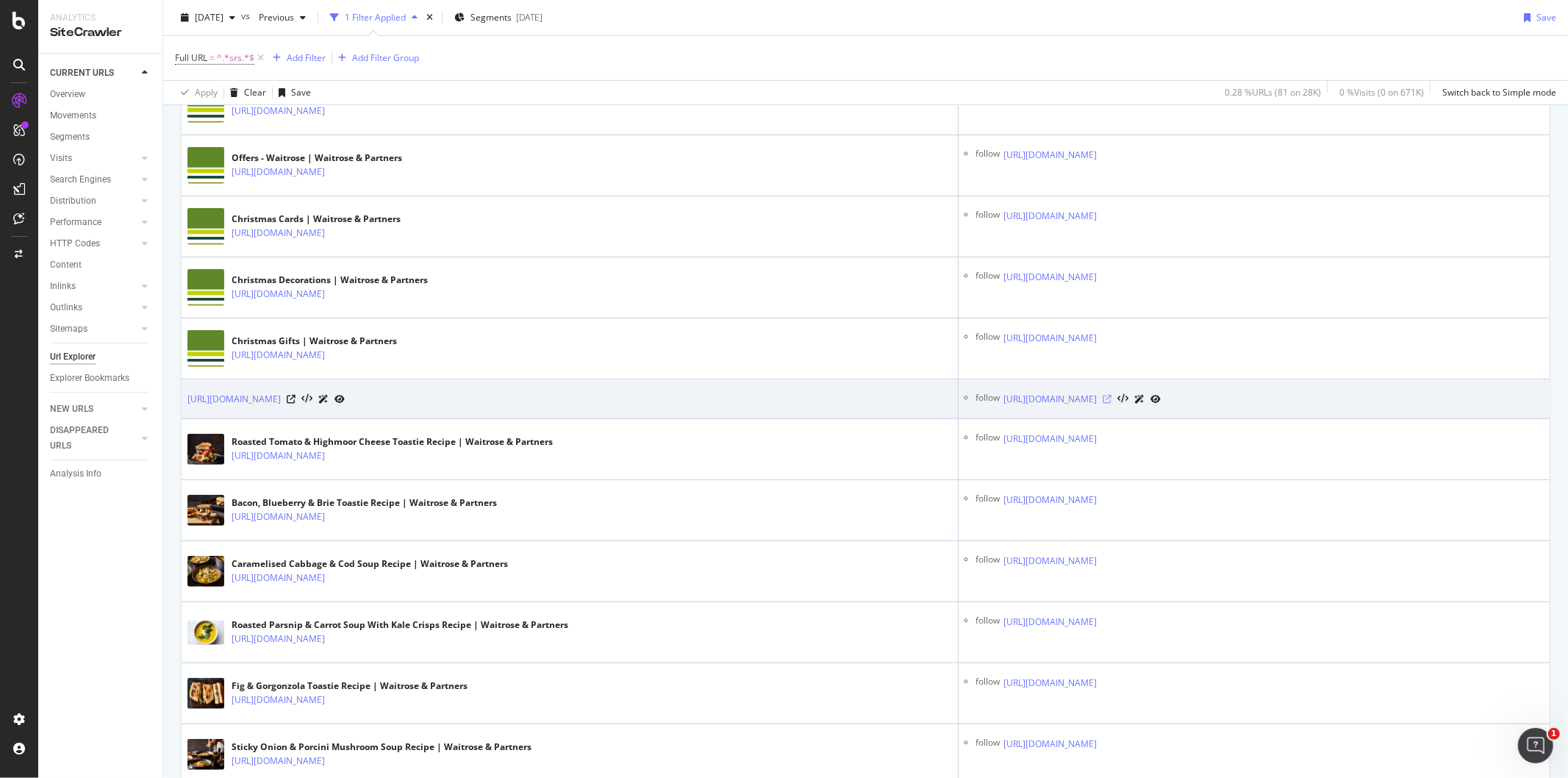
click at [1111, 403] on icon at bounding box center [1106, 399] width 9 height 9
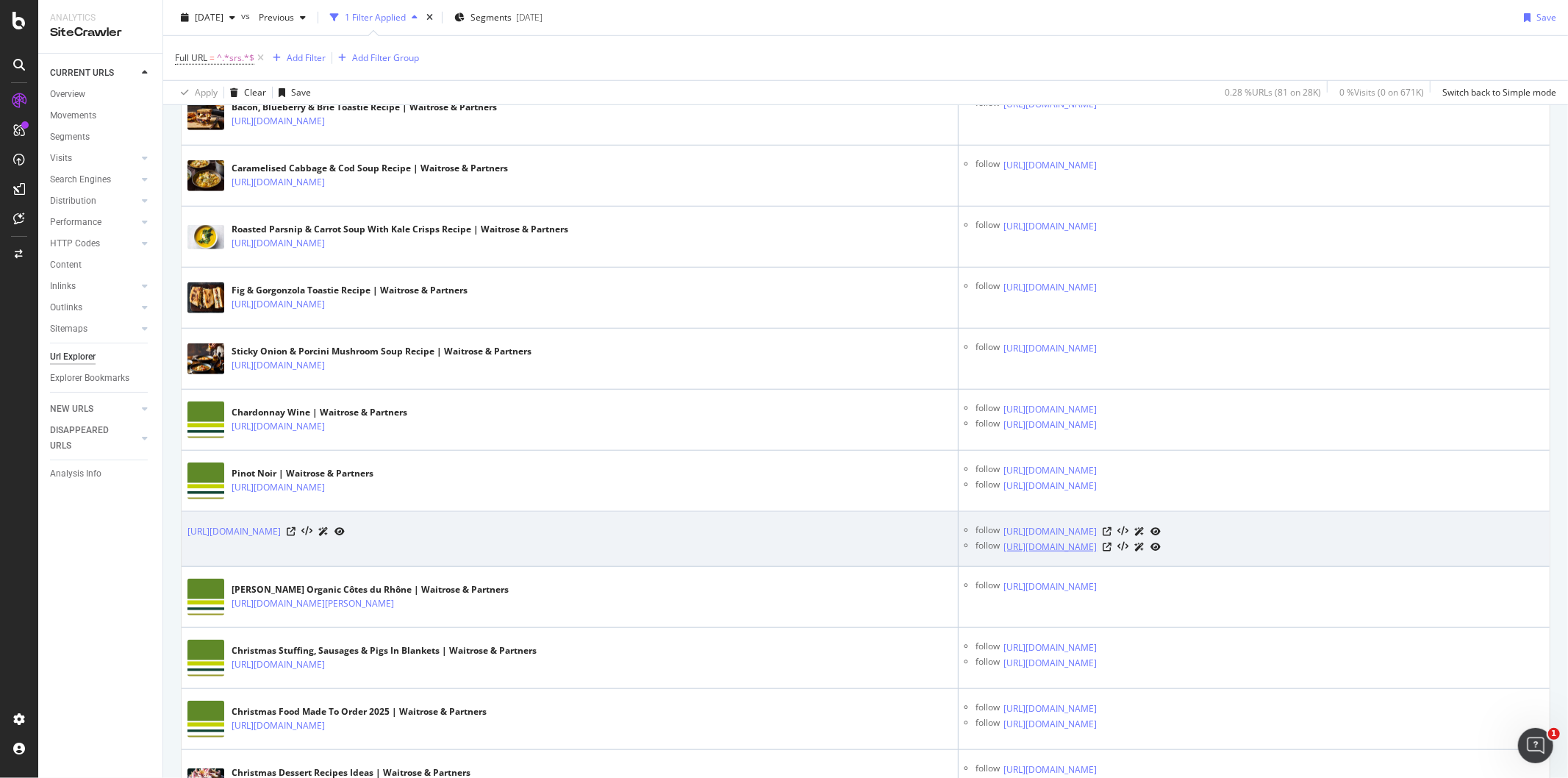
scroll to position [980, 0]
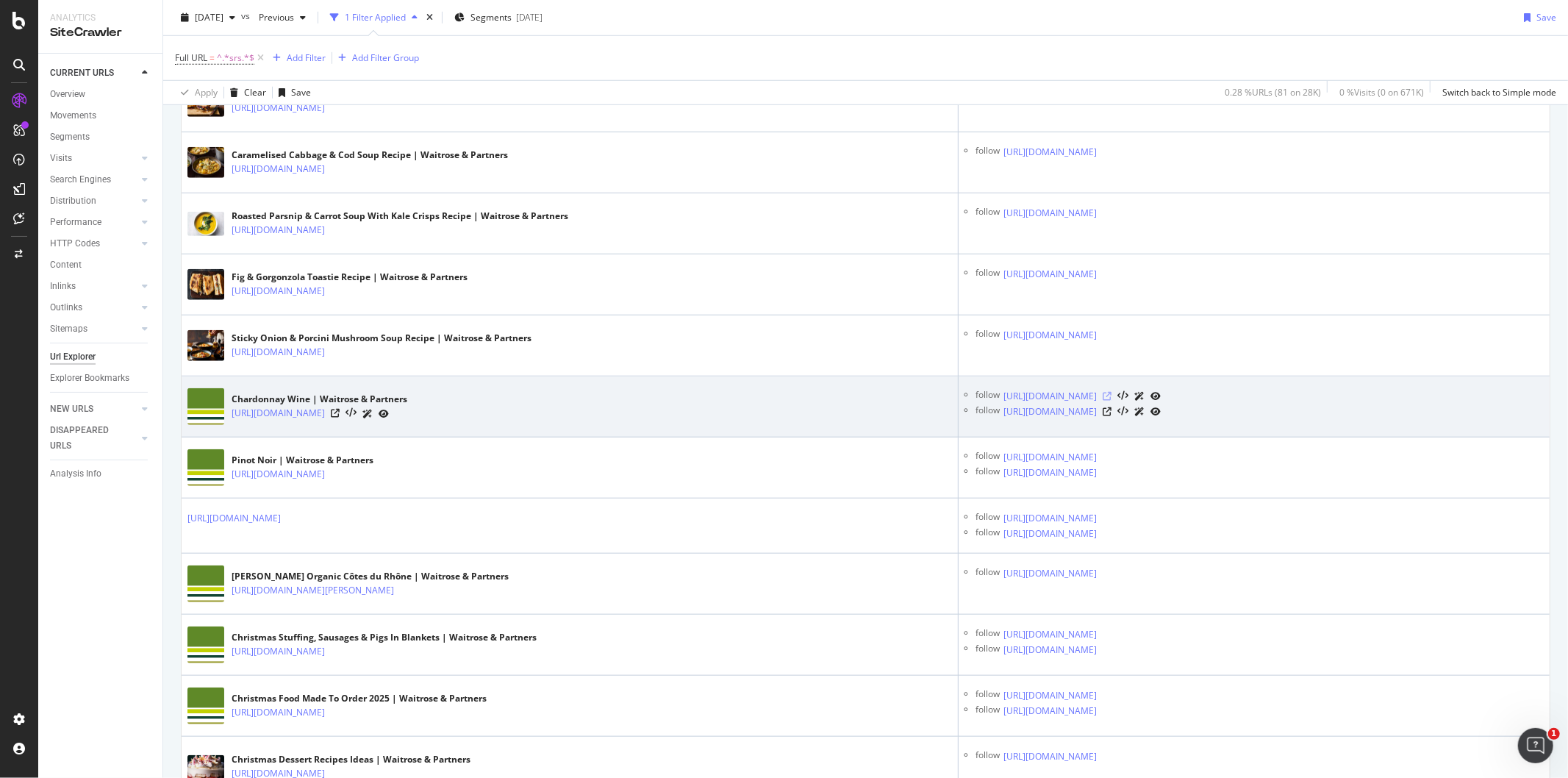
click at [1111, 400] on icon at bounding box center [1106, 396] width 9 height 9
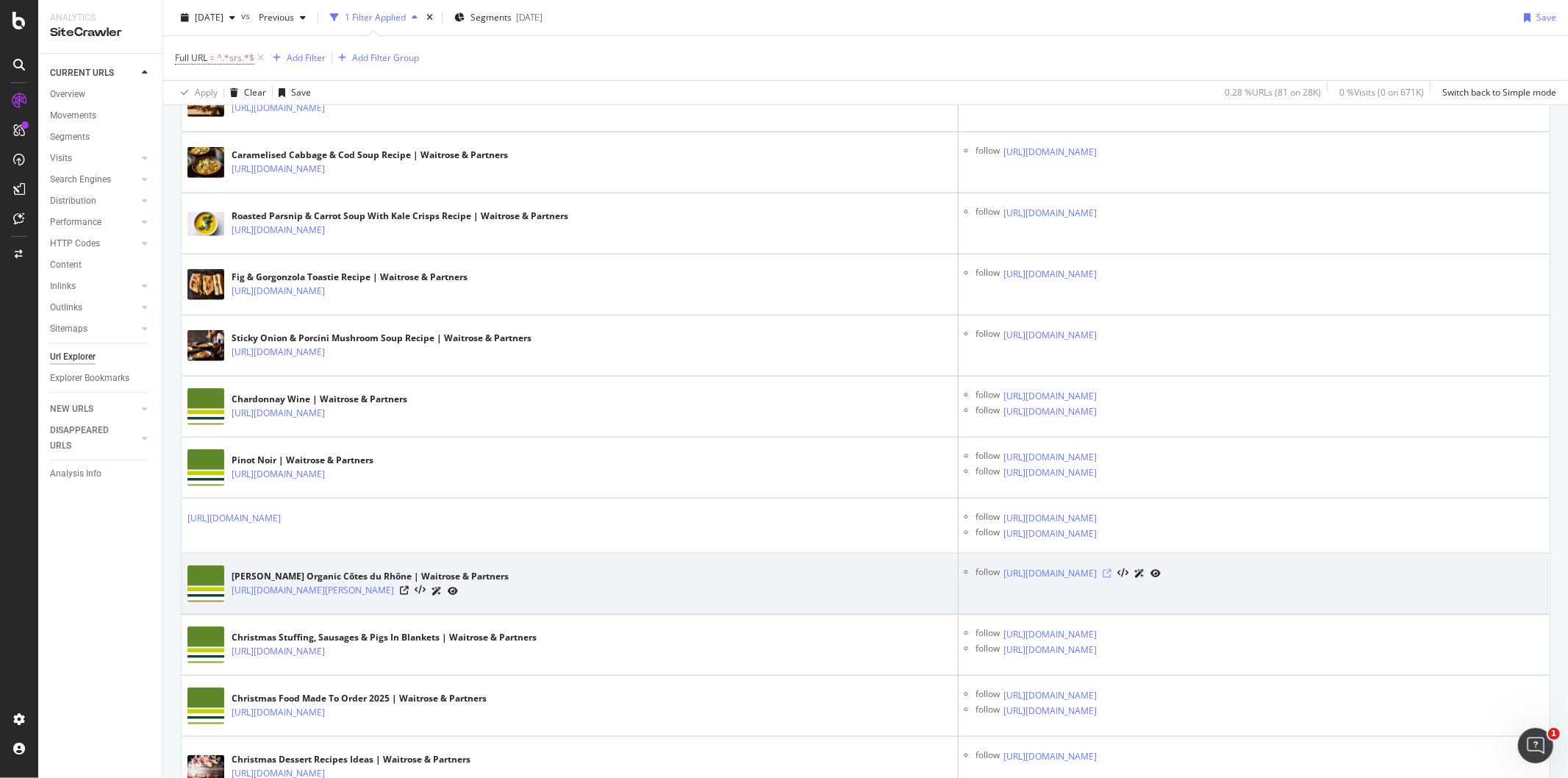
click at [1111, 578] on icon at bounding box center [1106, 573] width 9 height 9
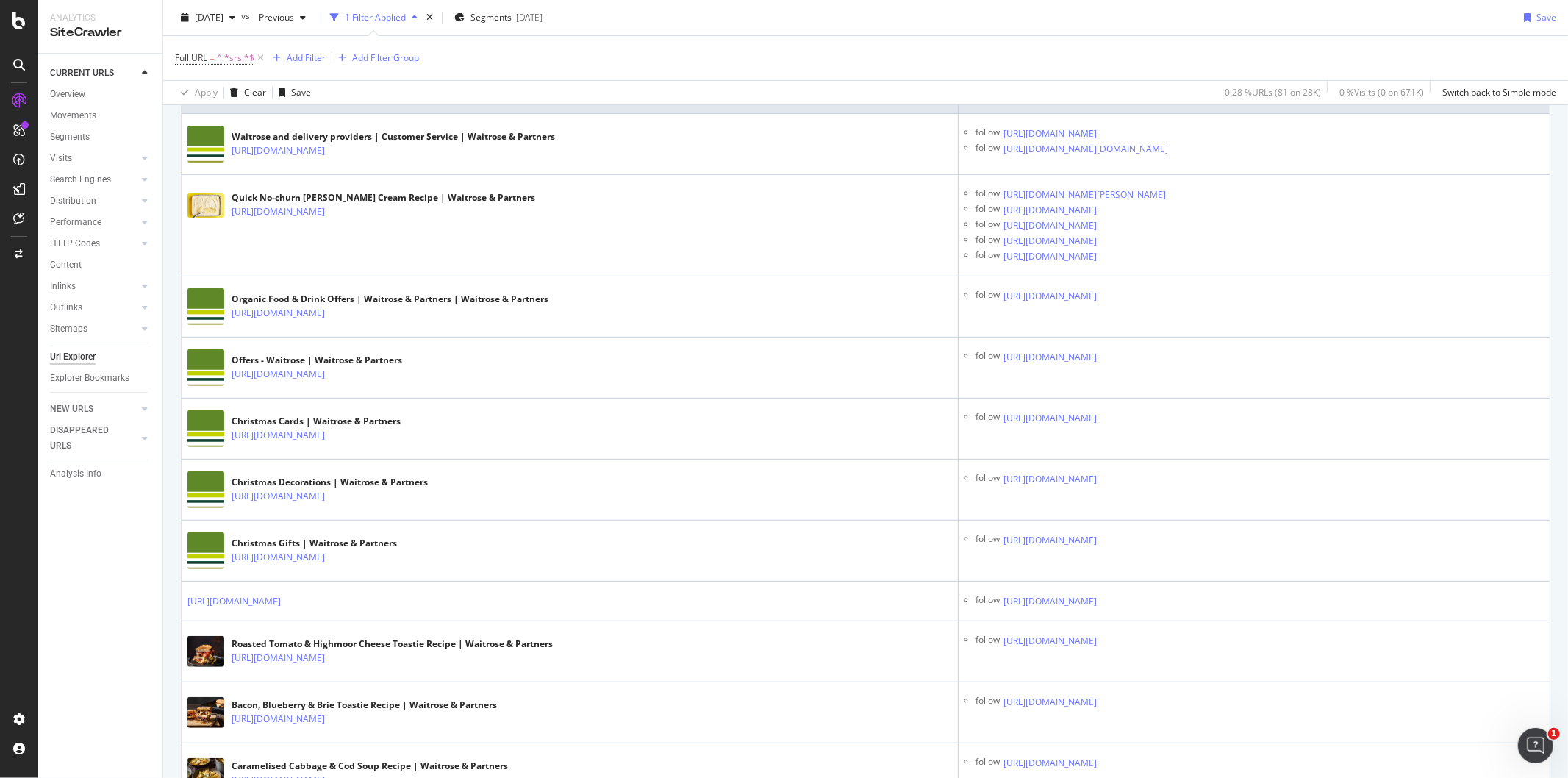
scroll to position [0, 0]
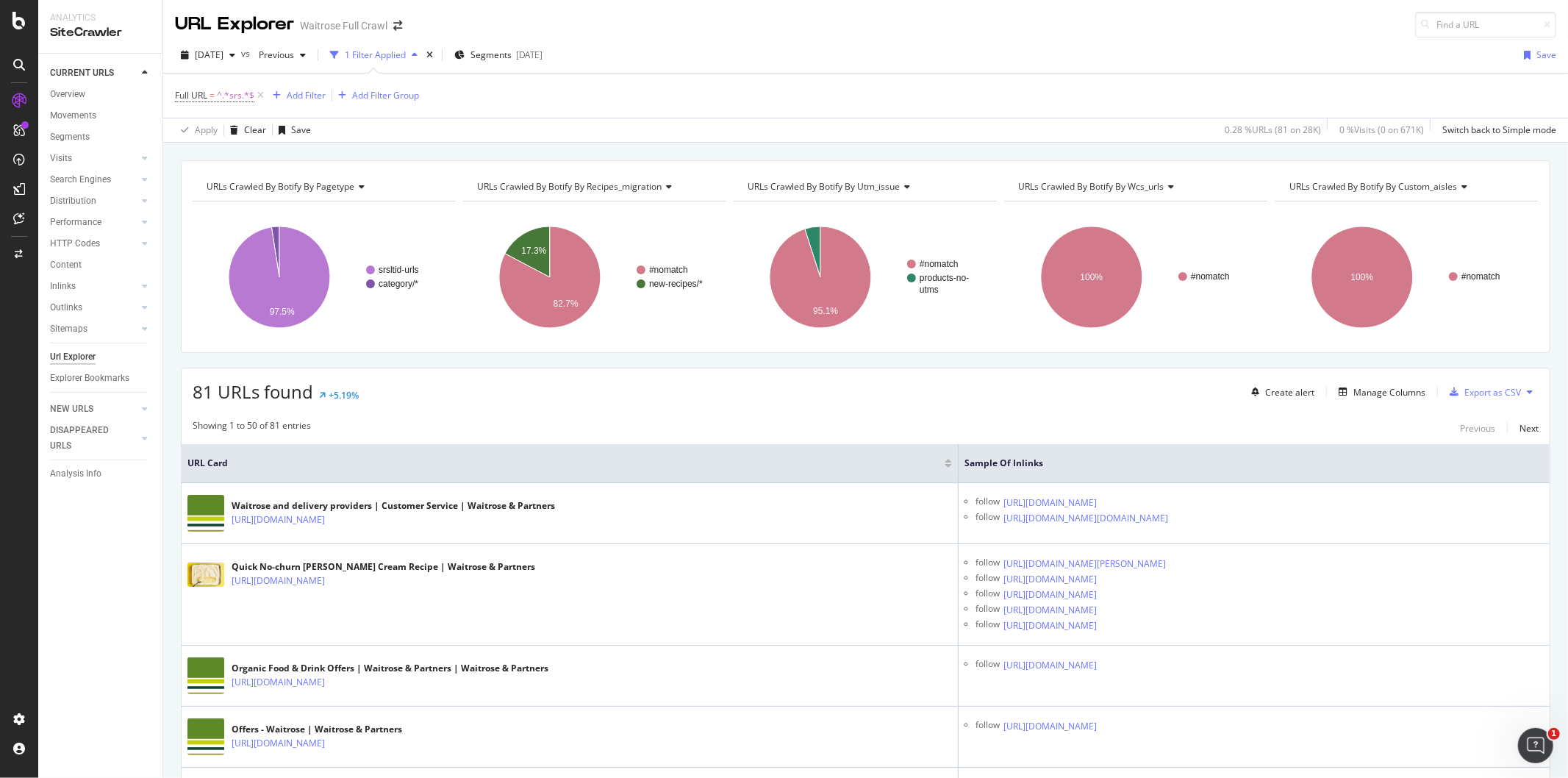
click at [1526, 429] on div "Showing 1 to 50 of 81 entries Previous Next" at bounding box center [865, 427] width 1368 height 18
click at [1519, 432] on div "Next" at bounding box center [1529, 428] width 19 height 12
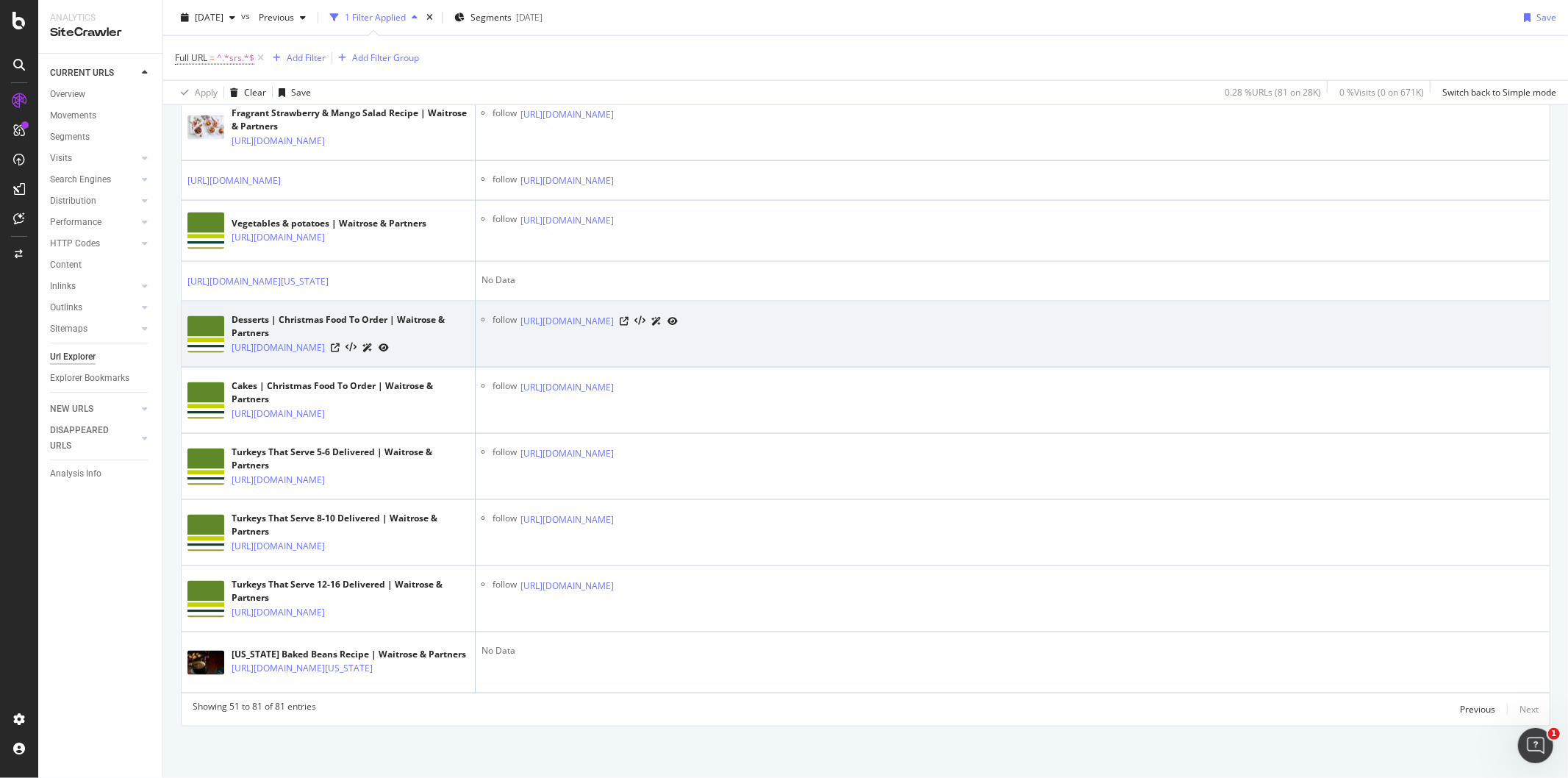
scroll to position [2559, 0]
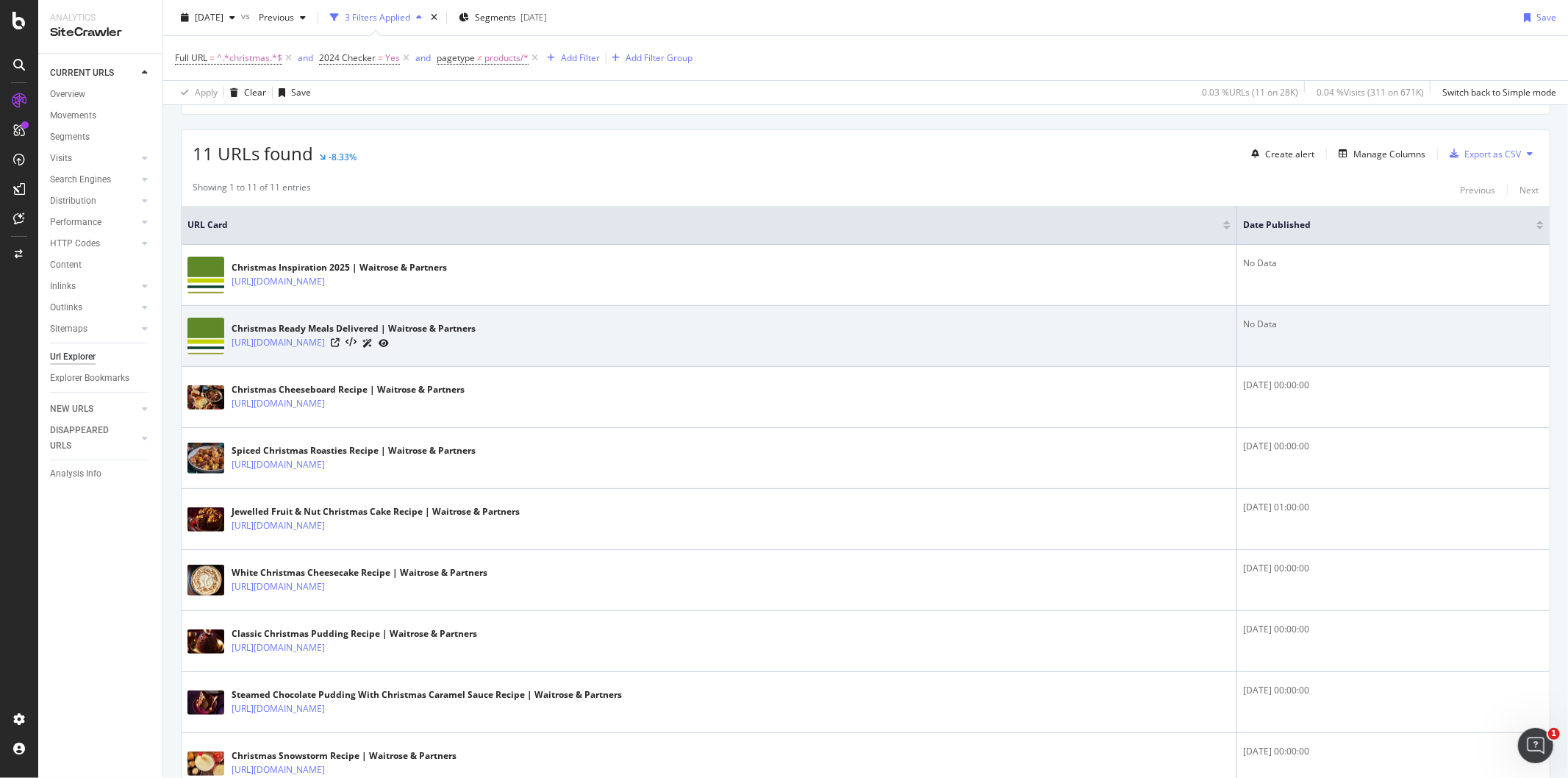
scroll to position [245, 0]
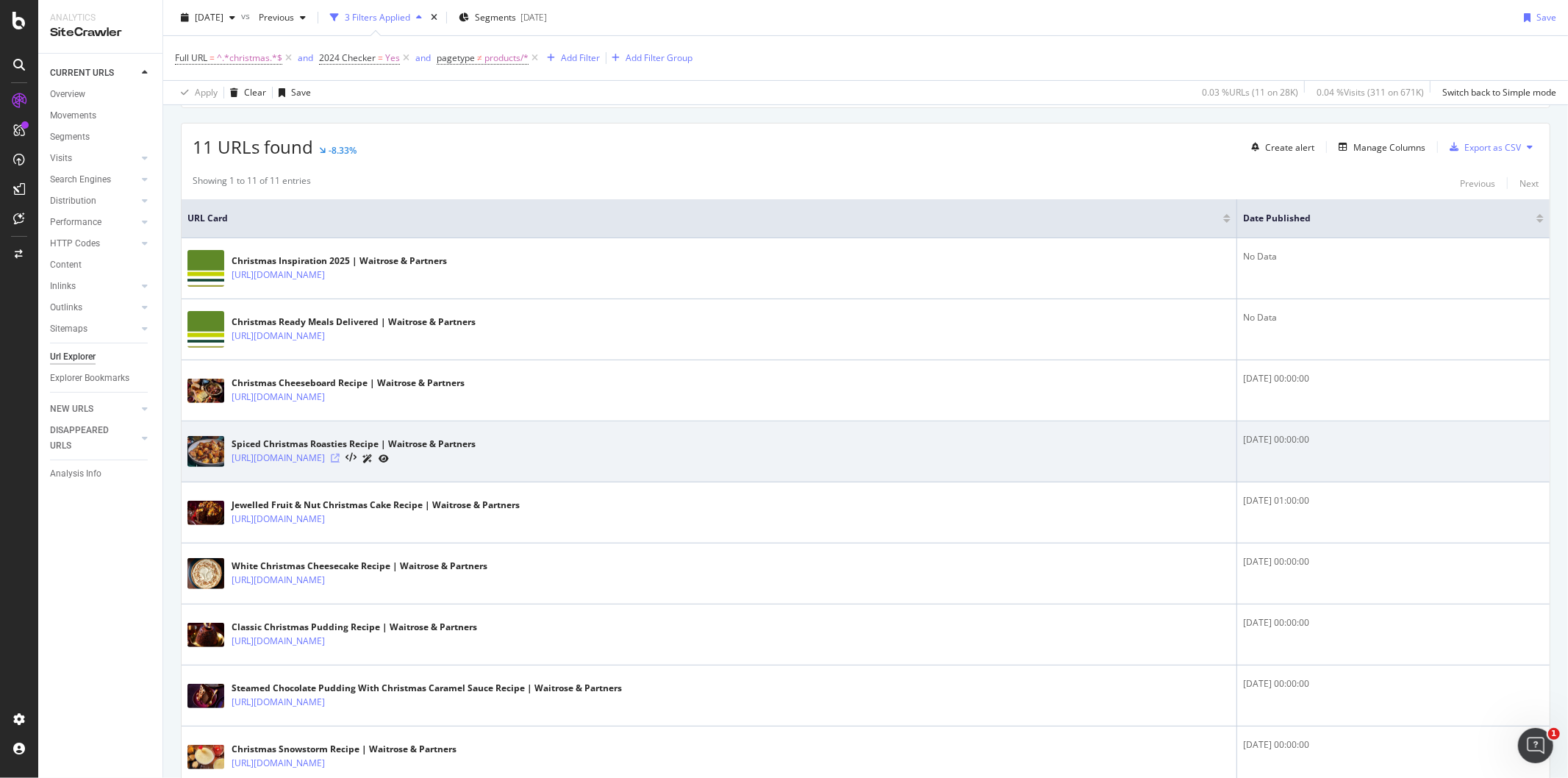
click at [339, 454] on icon at bounding box center [335, 458] width 9 height 9
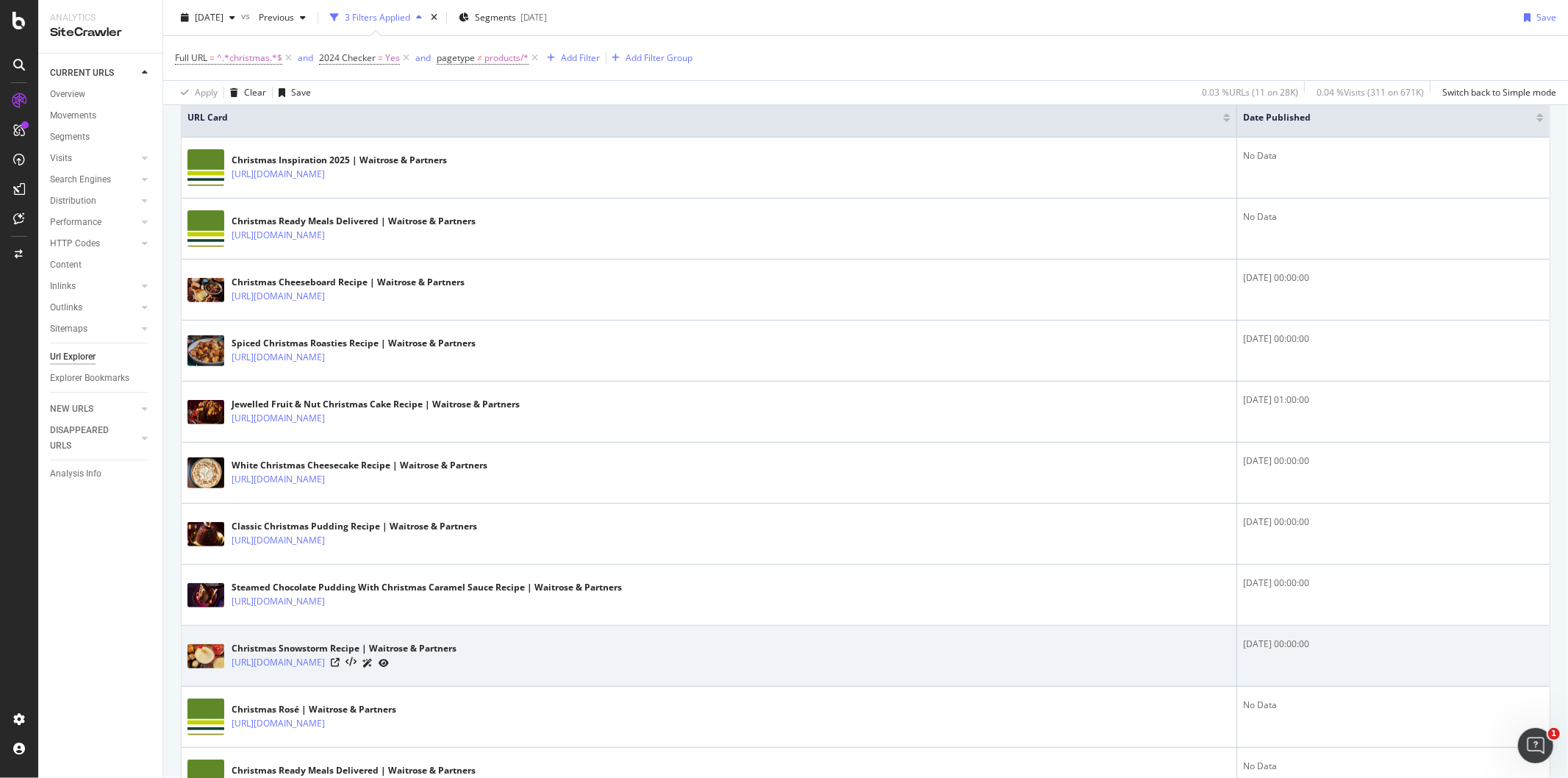
scroll to position [463, 0]
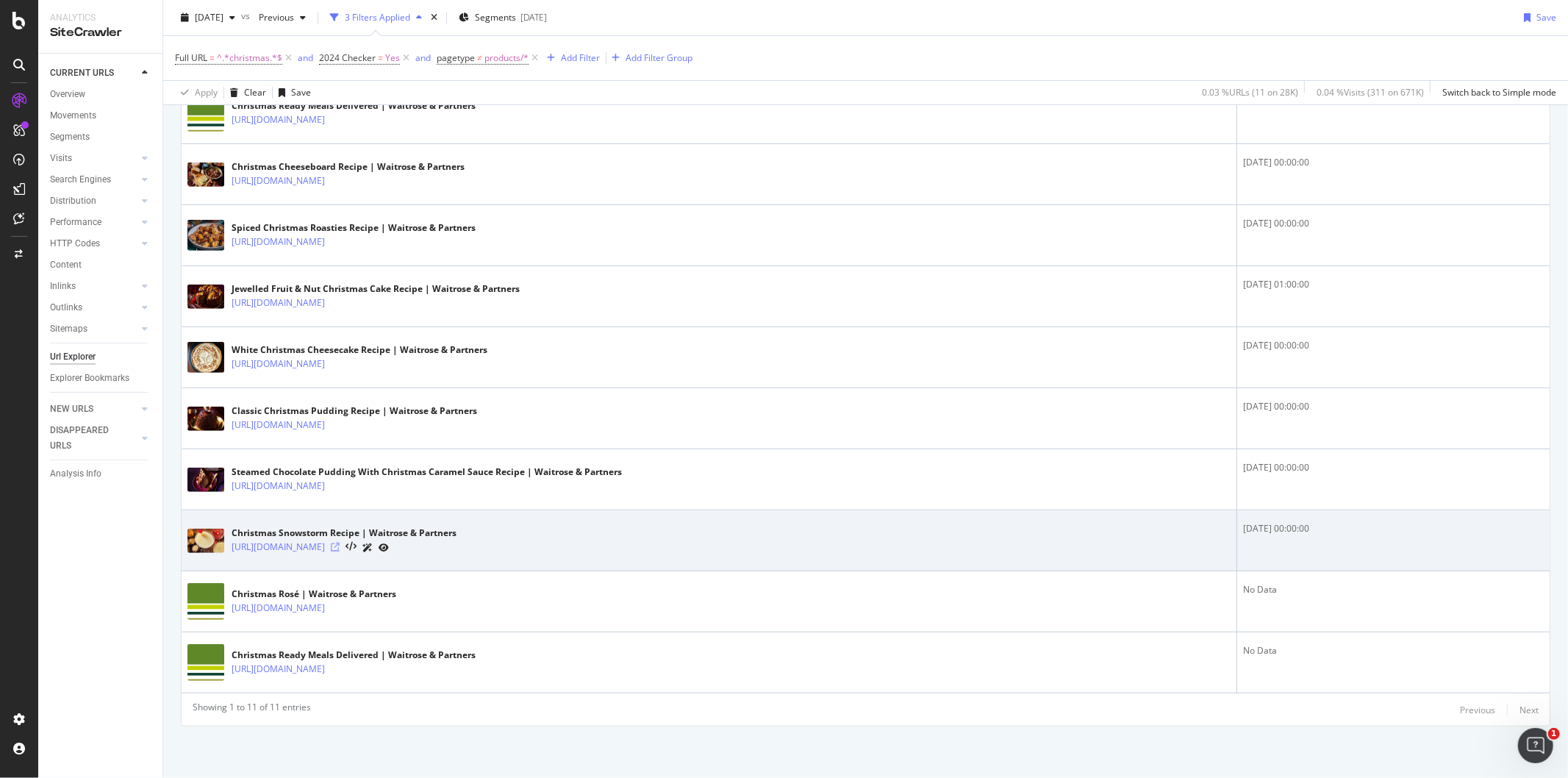
click at [339, 549] on icon at bounding box center [335, 546] width 9 height 9
